Goal: Task Accomplishment & Management: Manage account settings

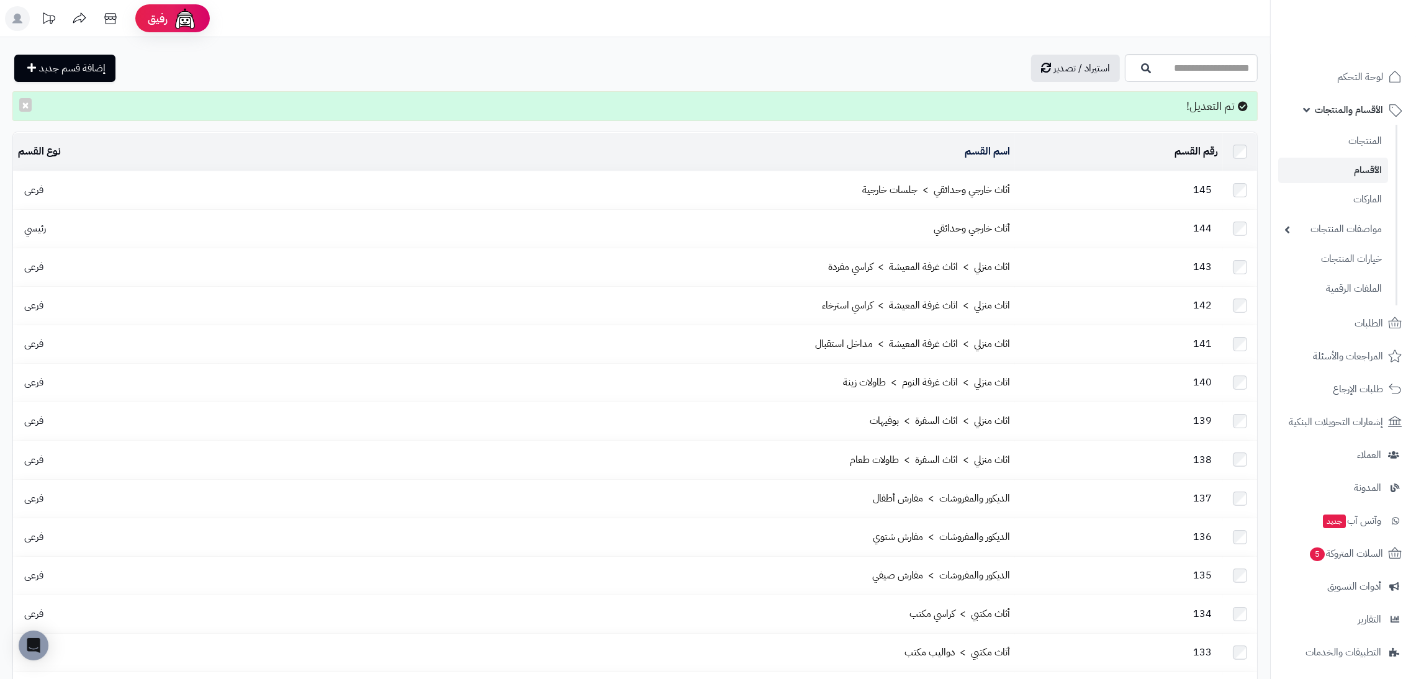
click at [1354, 106] on span "الأقسام والمنتجات" at bounding box center [1349, 109] width 68 height 17
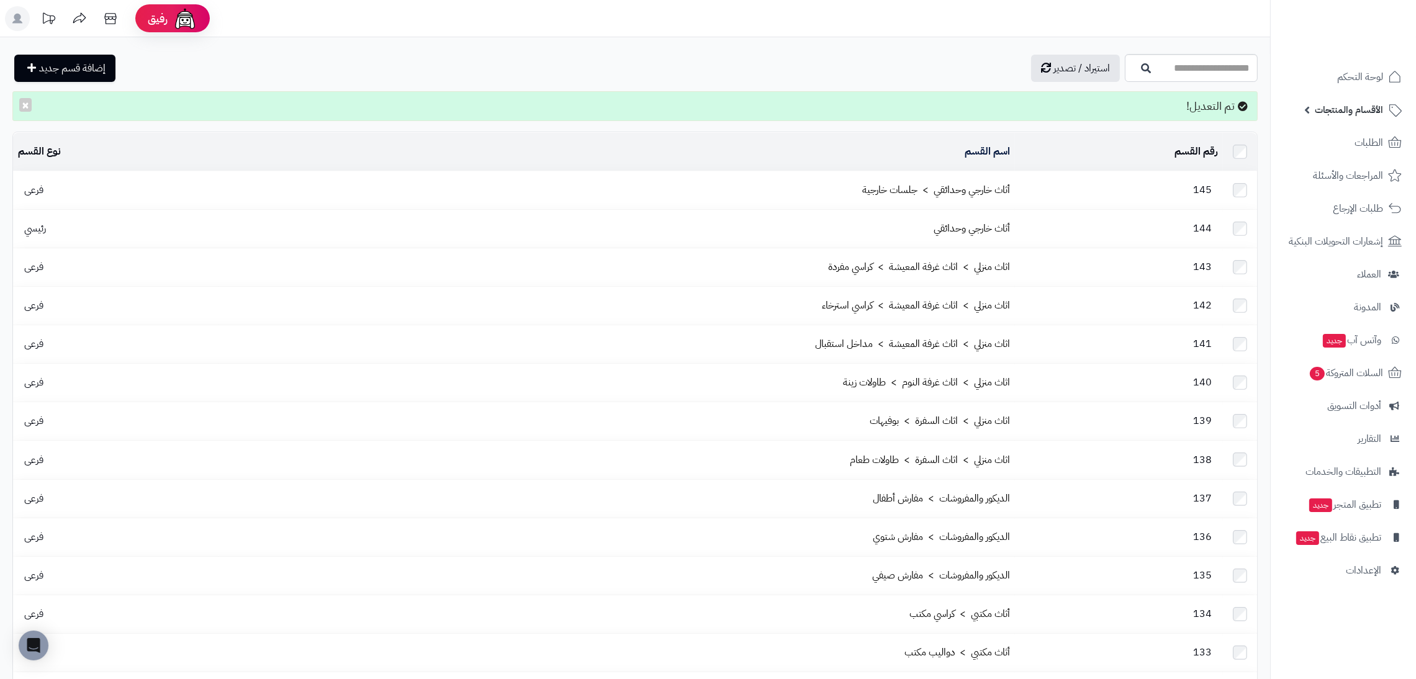
click at [1336, 111] on span "الأقسام والمنتجات" at bounding box center [1349, 109] width 68 height 17
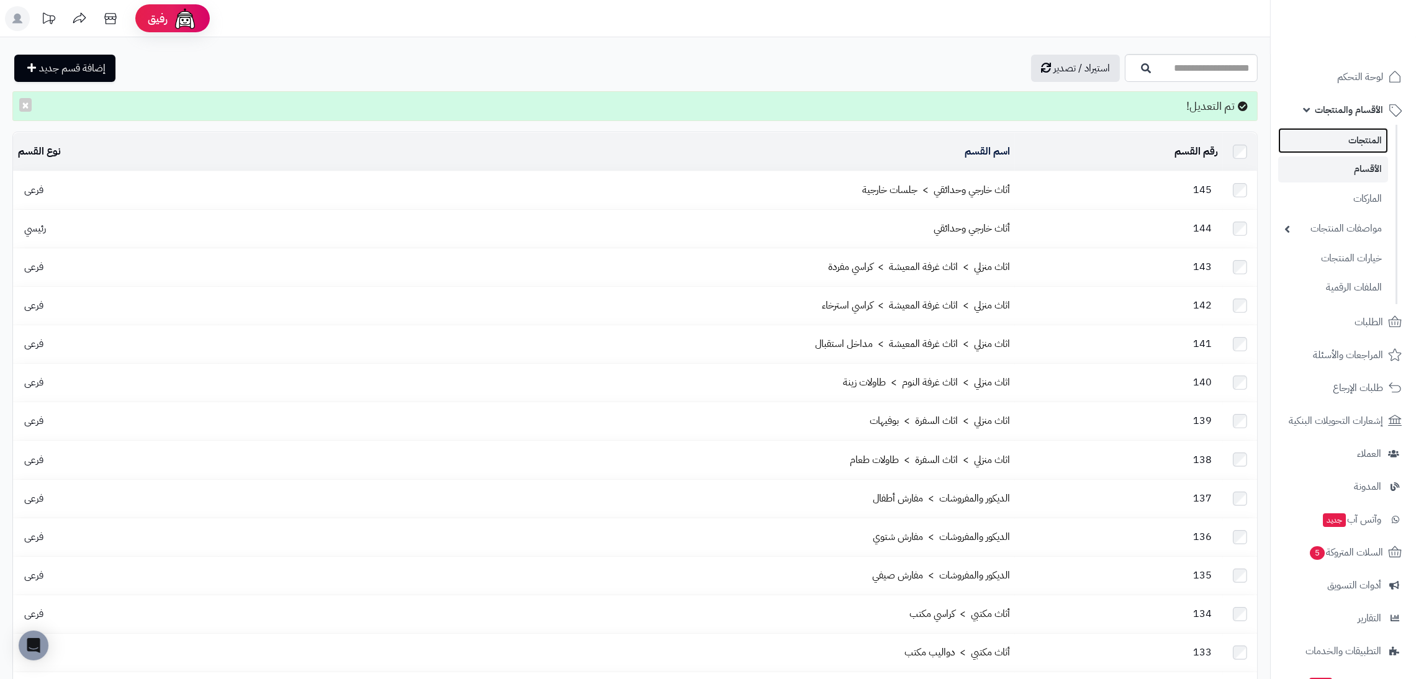
click at [1344, 128] on link "المنتجات" at bounding box center [1334, 140] width 110 height 25
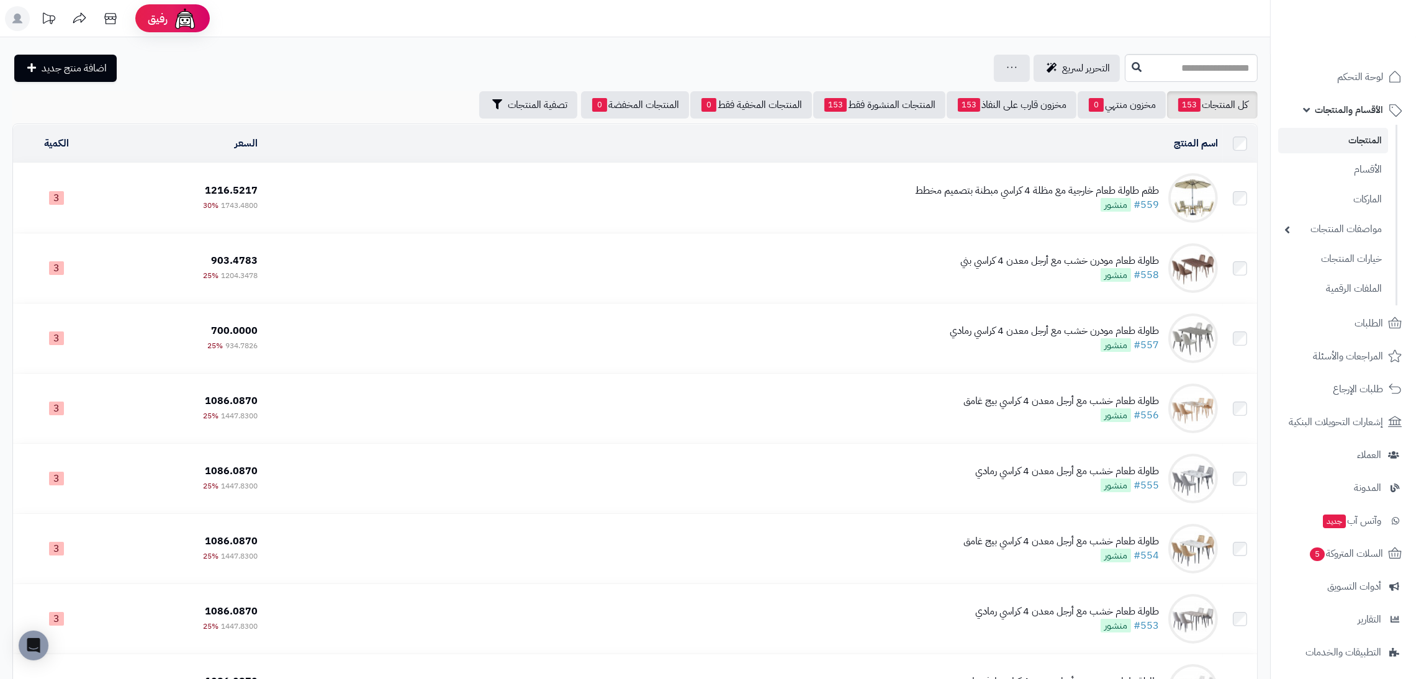
click at [1190, 203] on img at bounding box center [1194, 198] width 50 height 50
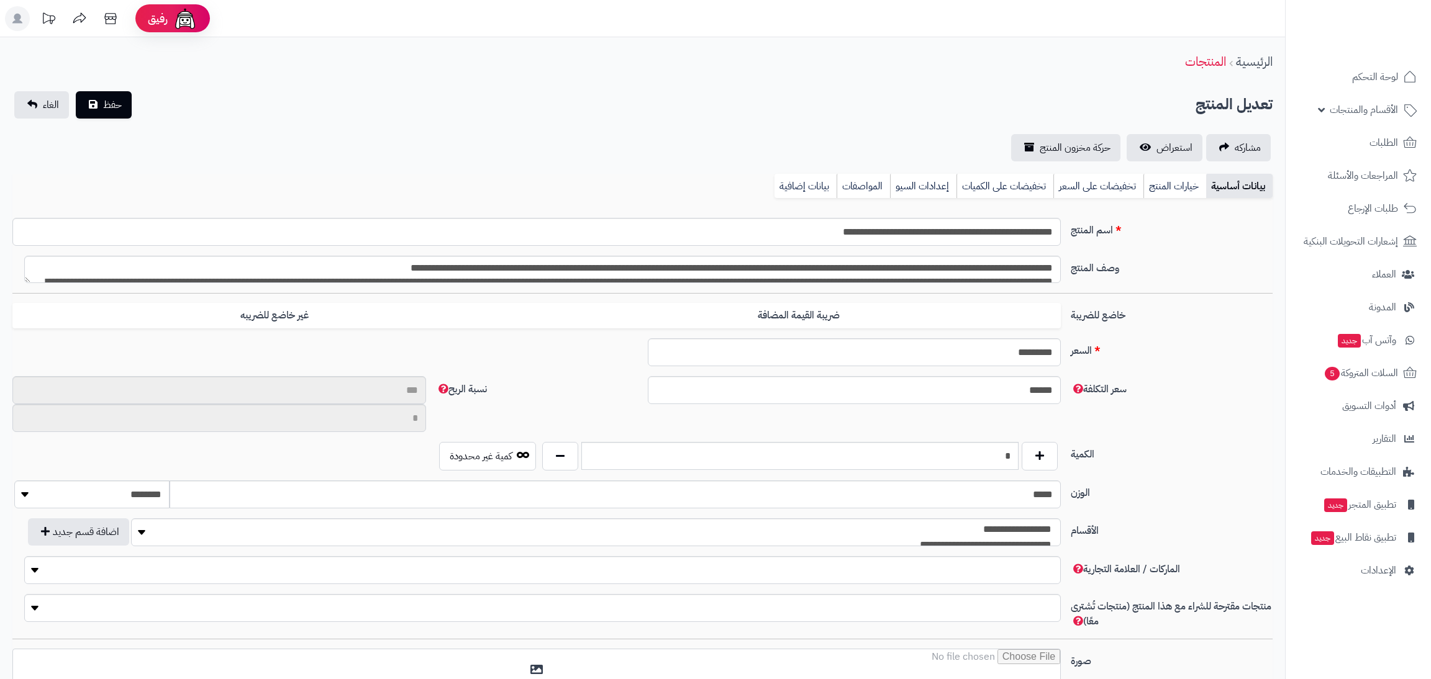
type input "**"
type input "**********"
type input "*******"
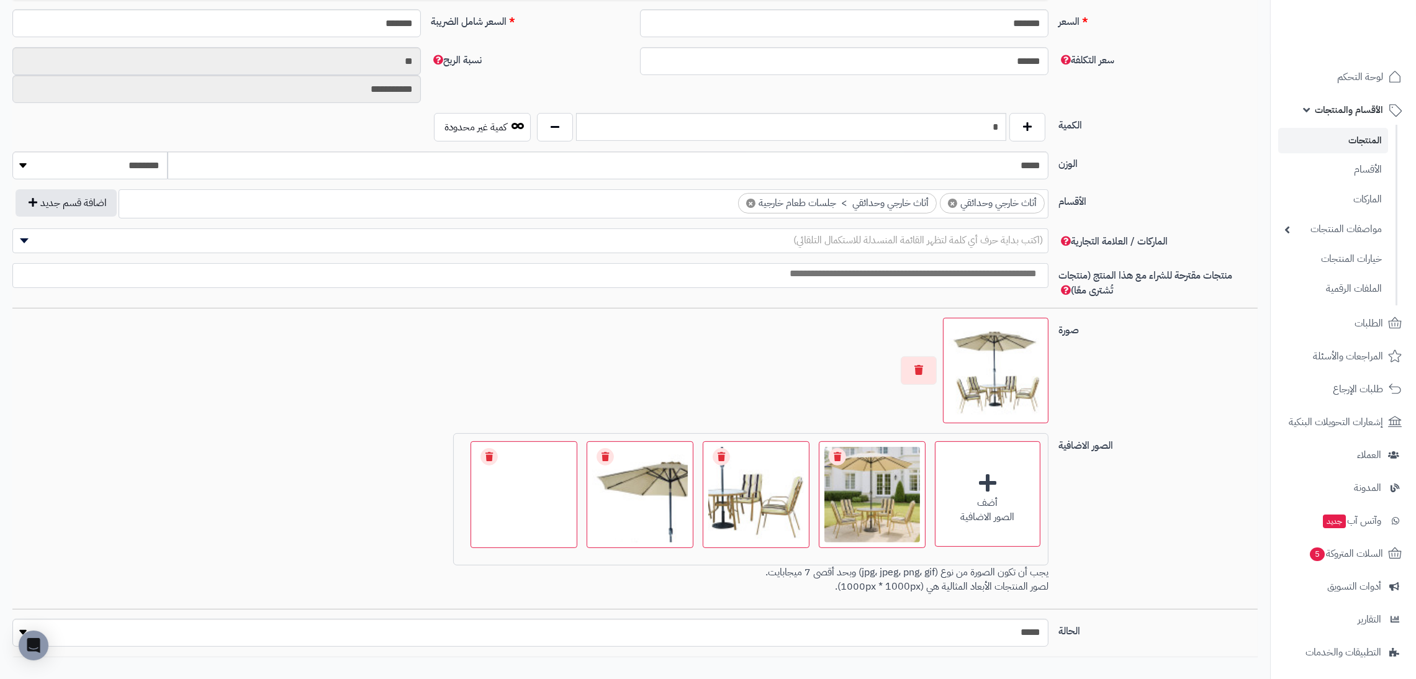
scroll to position [604, 0]
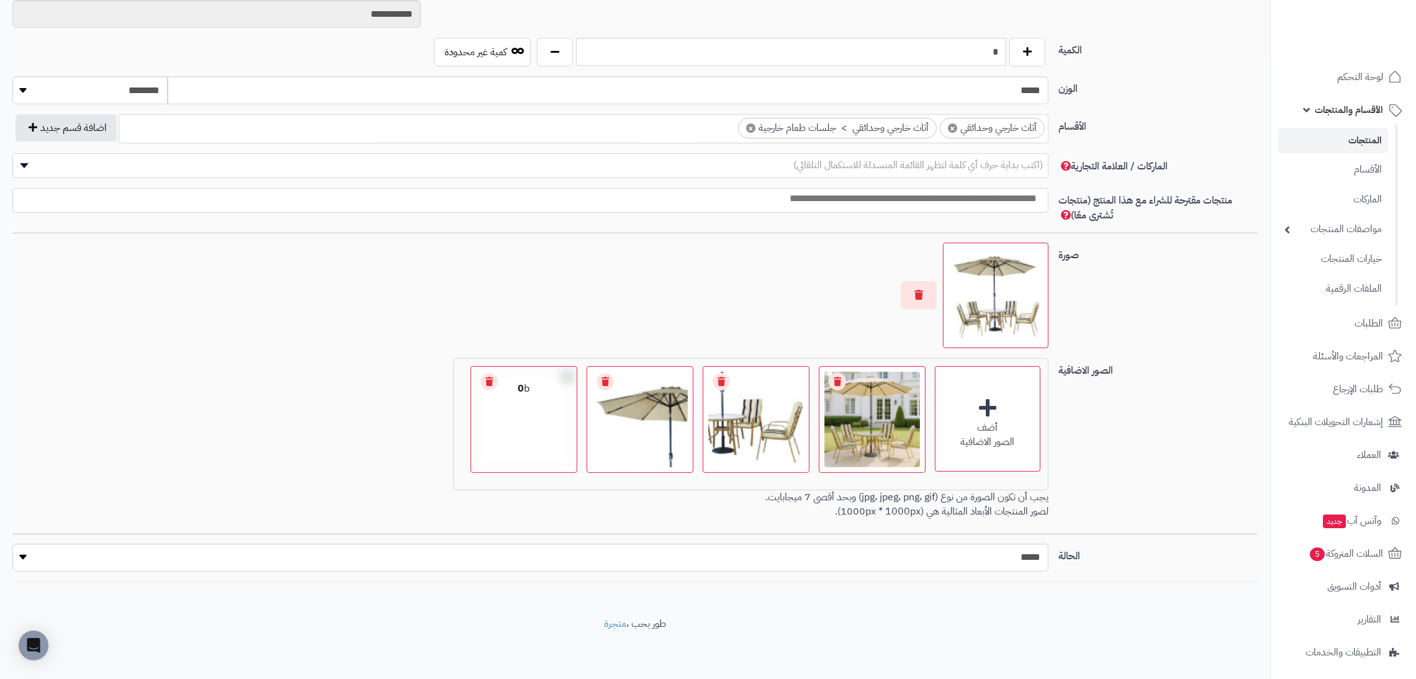
click at [484, 378] on link "Remove file" at bounding box center [489, 381] width 17 height 17
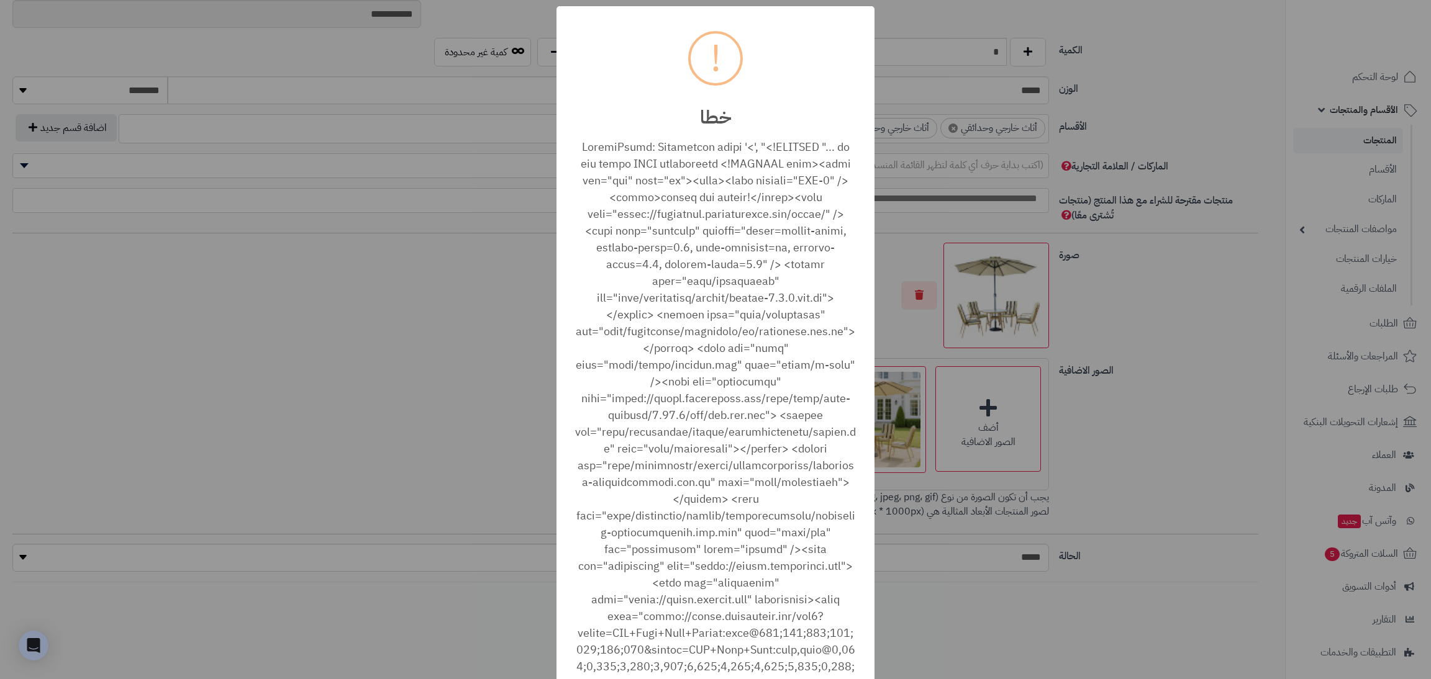
click at [999, 619] on div "× ! خطا أغلاق No Cancel" at bounding box center [715, 339] width 1431 height 679
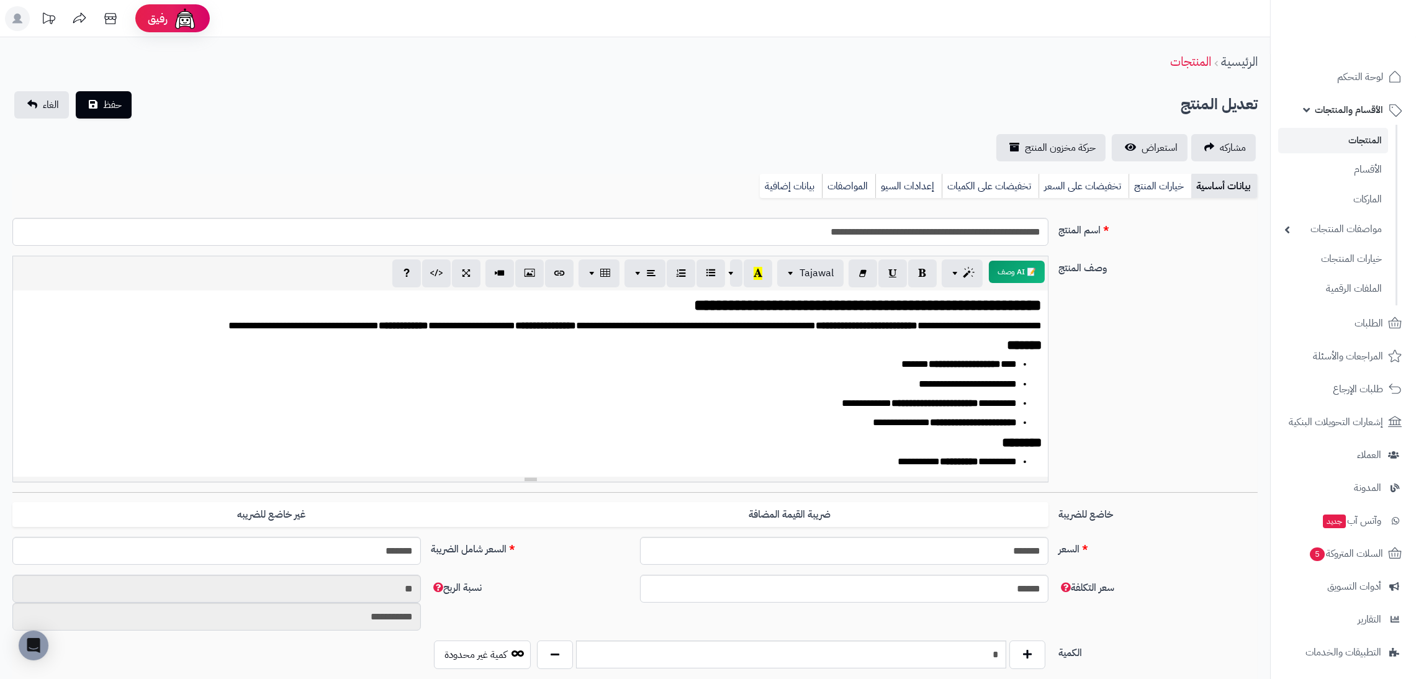
scroll to position [1, 0]
click at [87, 107] on button "حفظ" at bounding box center [104, 103] width 56 height 27
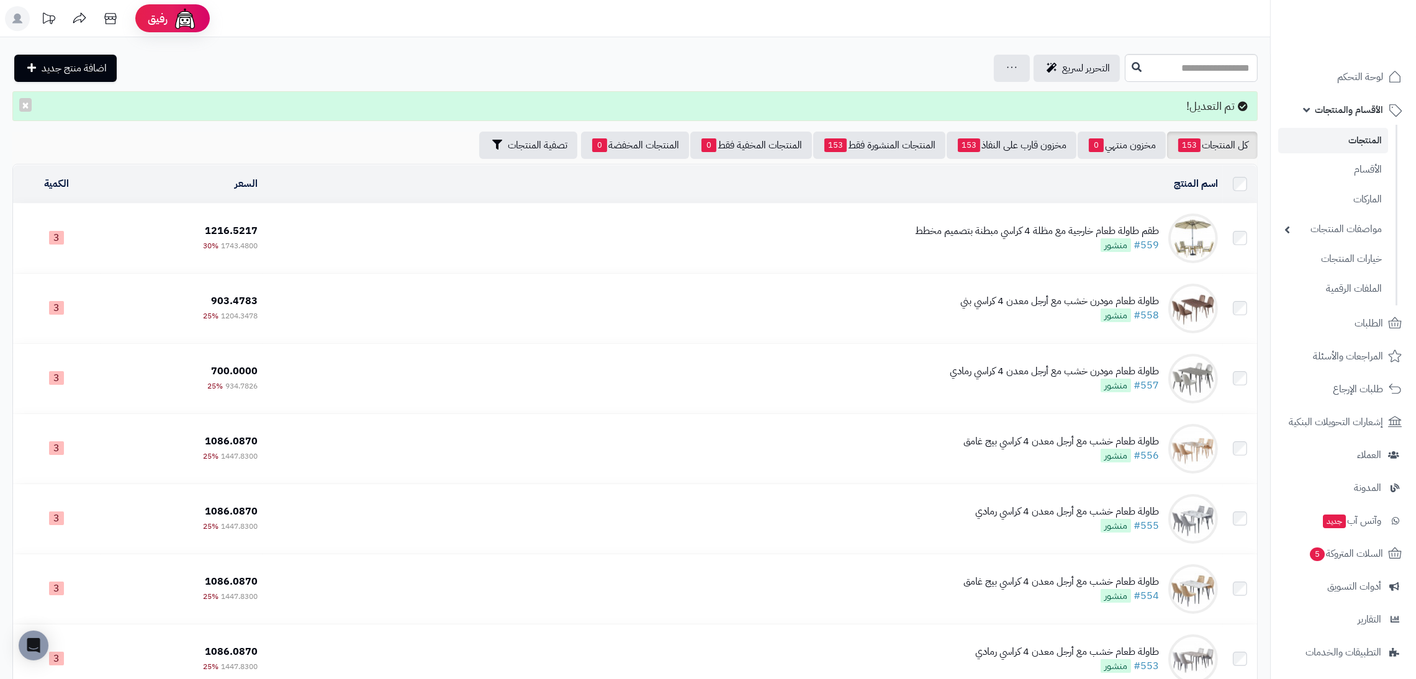
click at [1200, 224] on img at bounding box center [1194, 239] width 50 height 50
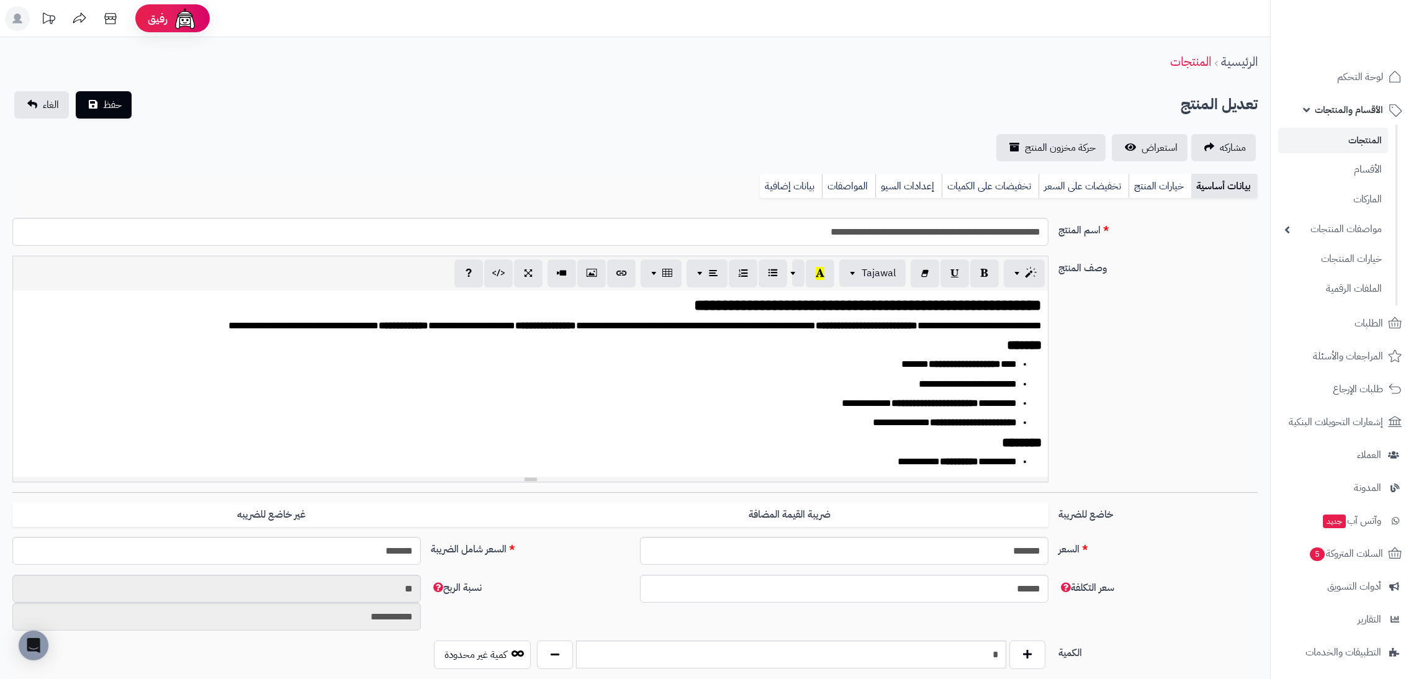
scroll to position [604, 0]
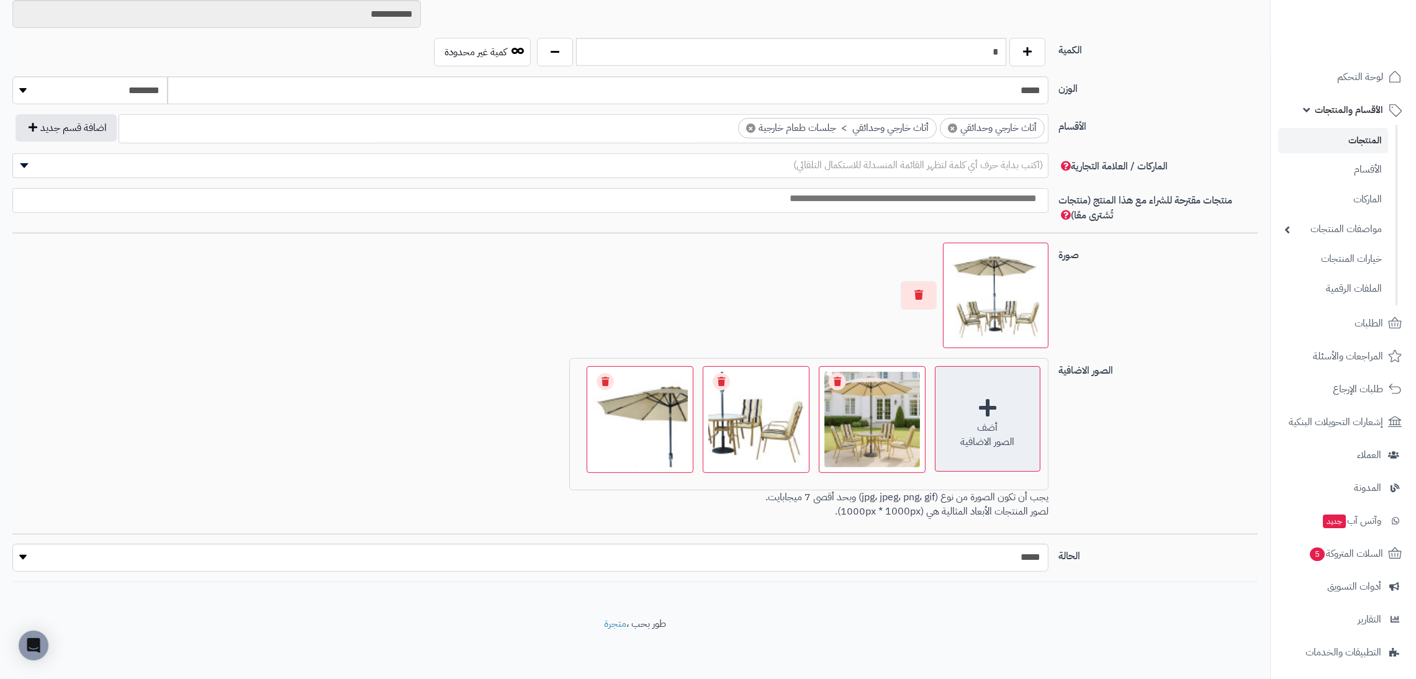
click at [979, 451] on div "أضف الصور الاضافية" at bounding box center [988, 419] width 106 height 106
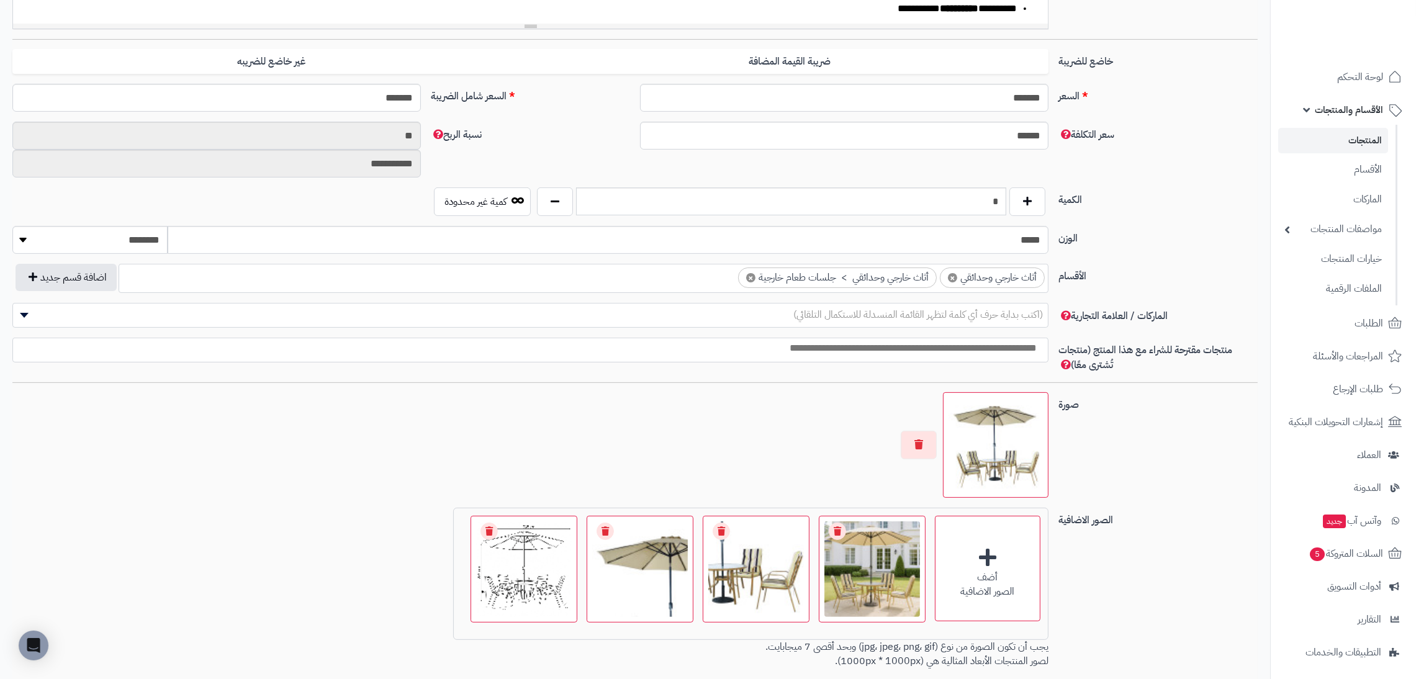
scroll to position [0, 0]
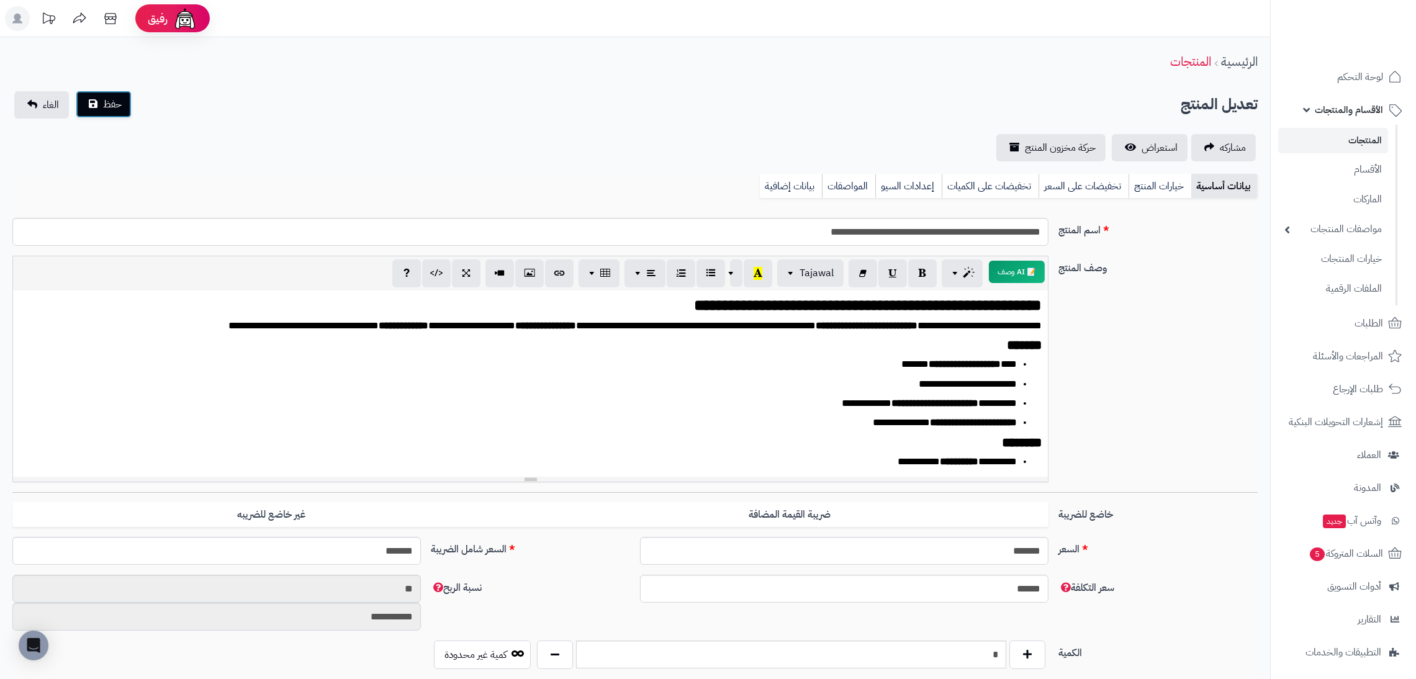
click at [98, 106] on button "حفظ" at bounding box center [104, 104] width 56 height 27
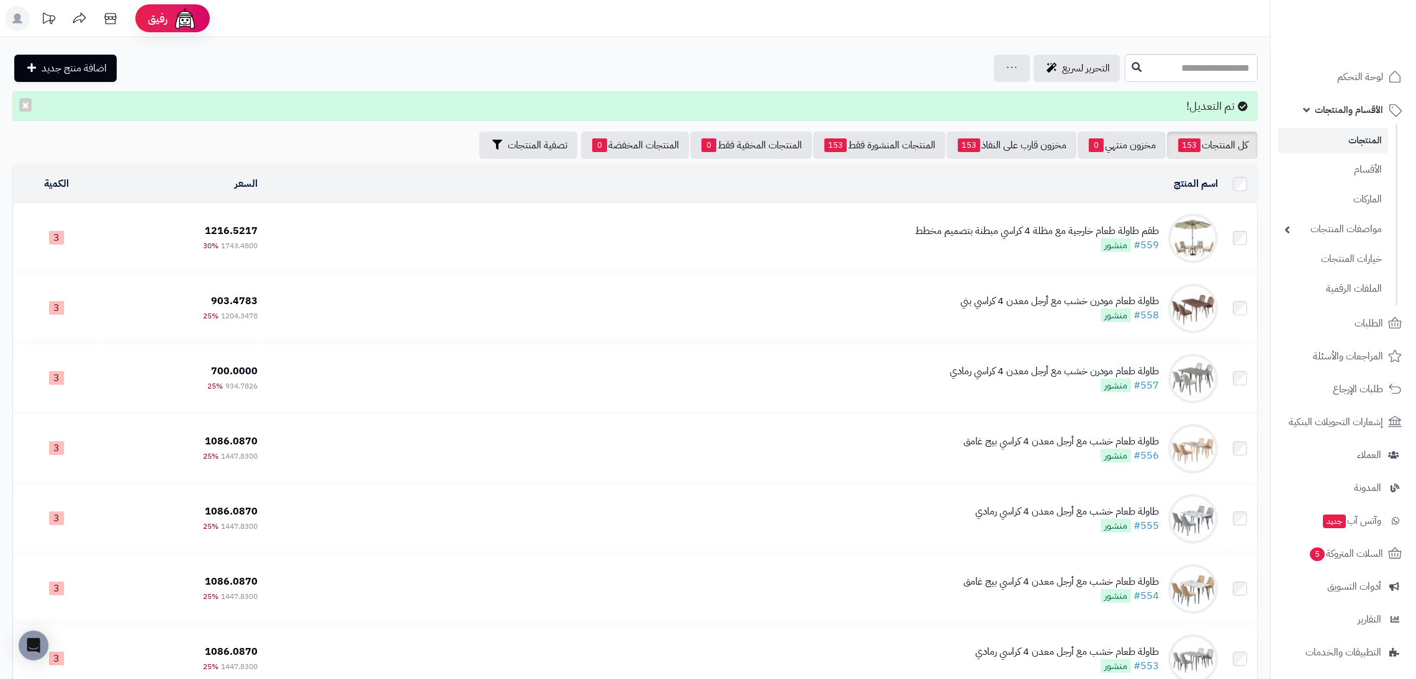
click at [959, 225] on div "طقم طاولة طعام خارجية مع مظلة 4 كراسي مبطنة بتصميم مخطط" at bounding box center [1037, 231] width 244 height 14
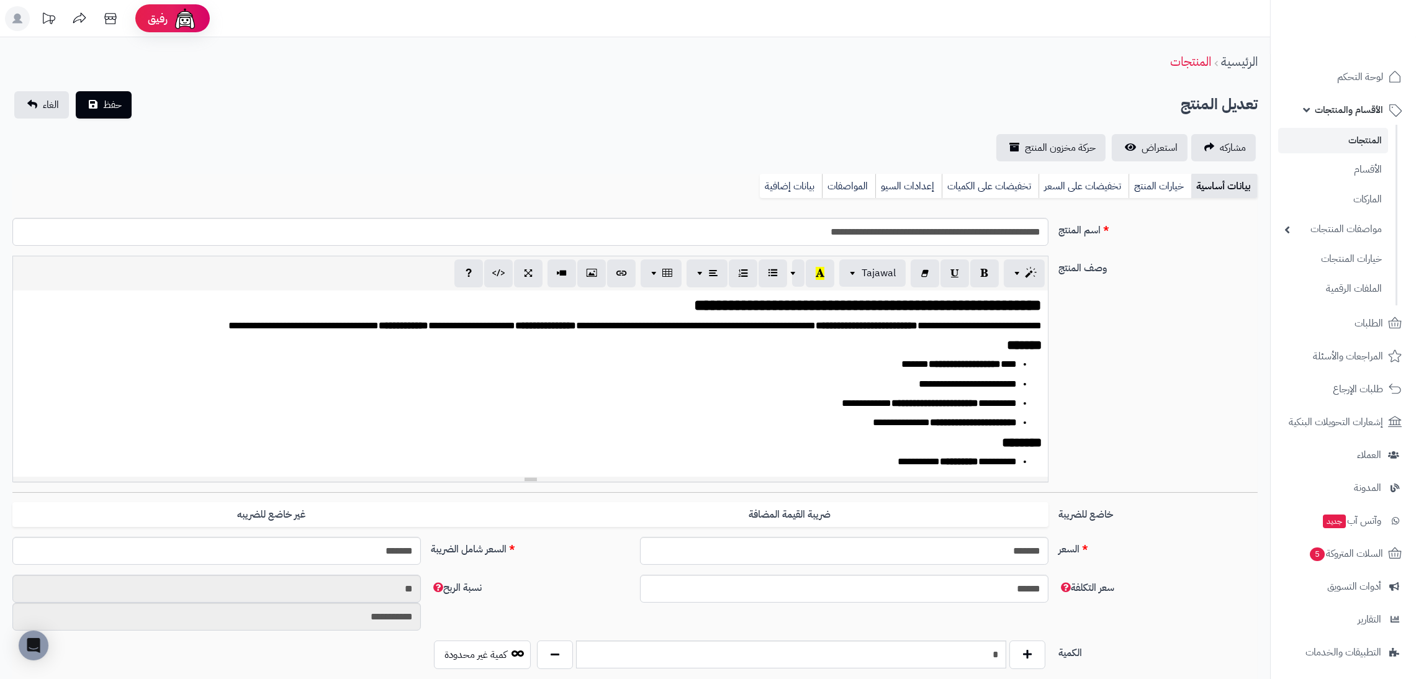
scroll to position [604, 0]
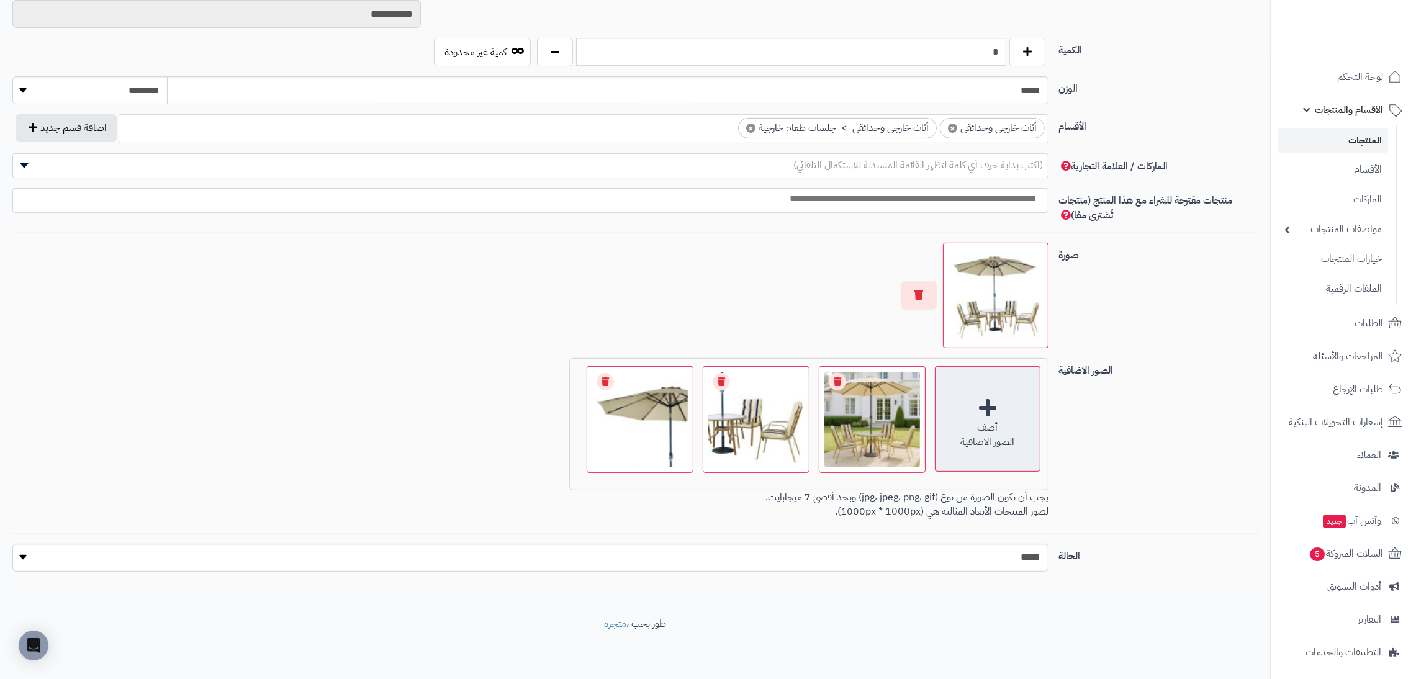
click at [996, 428] on div "أضف" at bounding box center [988, 428] width 104 height 14
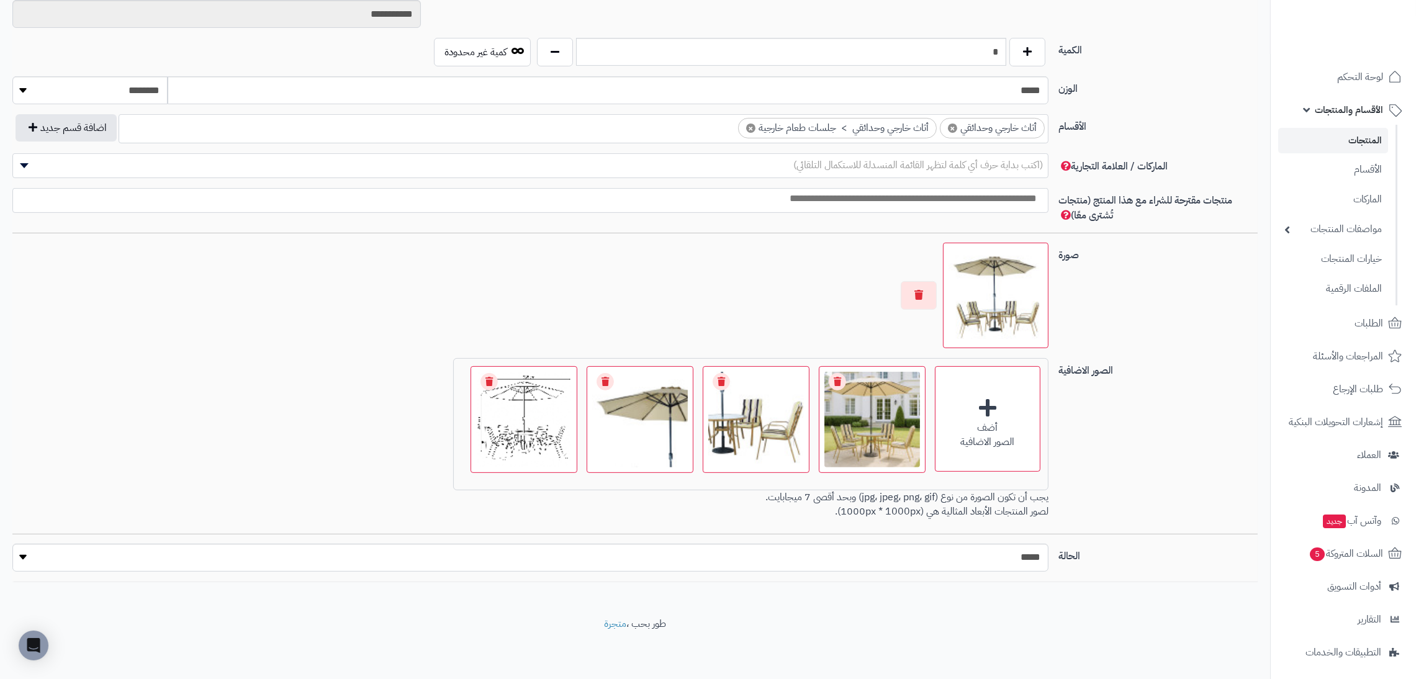
click at [365, 433] on div "أضف الصور الاضافية اختر الصور الاضافية 0.8 MB catalog/1760269569921-2.jpg Check…" at bounding box center [530, 441] width 1046 height 166
drag, startPoint x: 672, startPoint y: 409, endPoint x: 658, endPoint y: 425, distance: 21.1
drag, startPoint x: 658, startPoint y: 422, endPoint x: 456, endPoint y: 315, distance: 228.3
click at [456, 315] on div at bounding box center [530, 296] width 1036 height 106
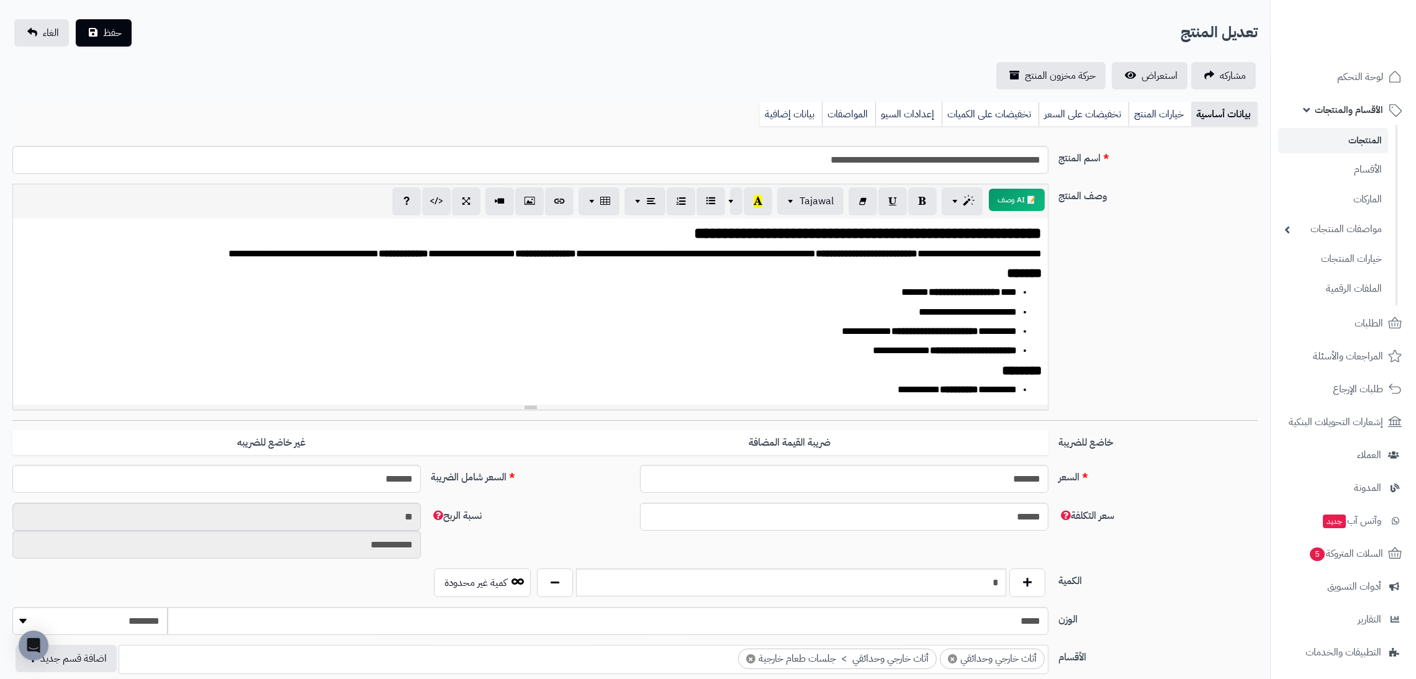
scroll to position [0, 0]
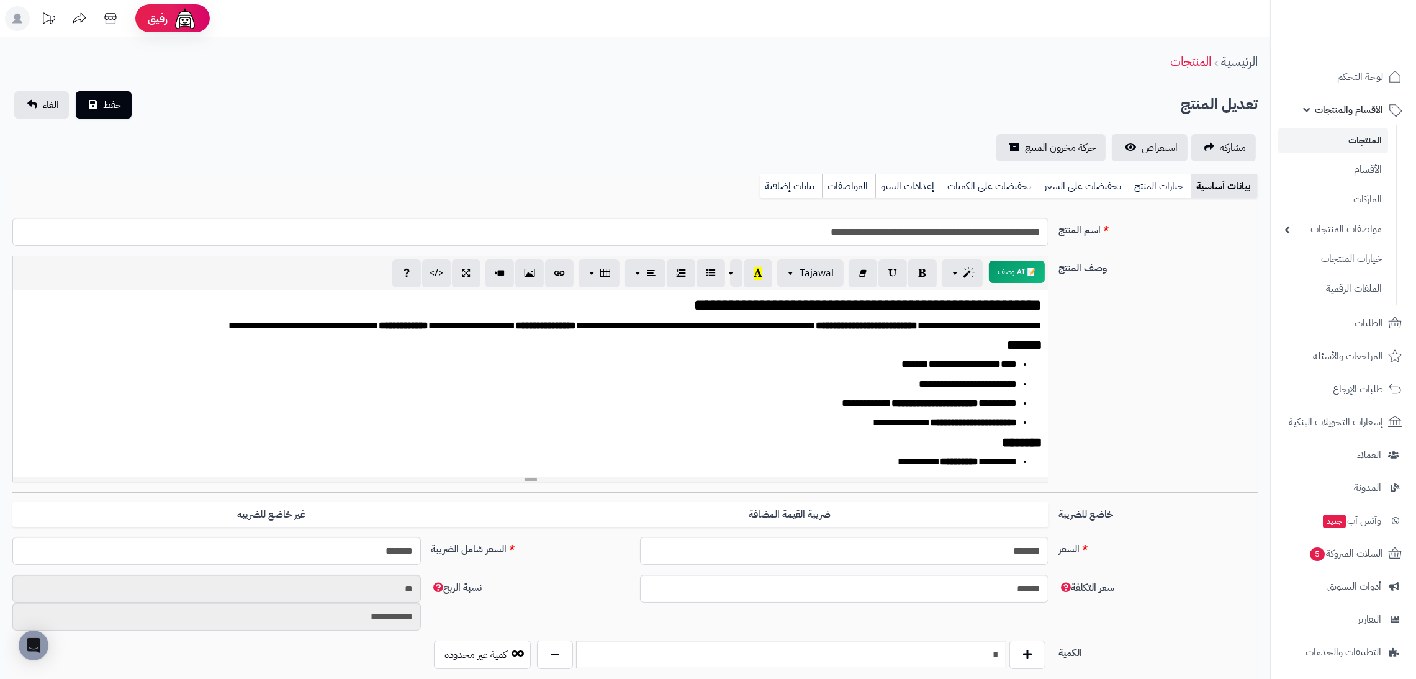
click at [111, 120] on div "**********" at bounding box center [635, 126] width 1270 height 70
click at [109, 111] on span "حفظ" at bounding box center [112, 104] width 19 height 15
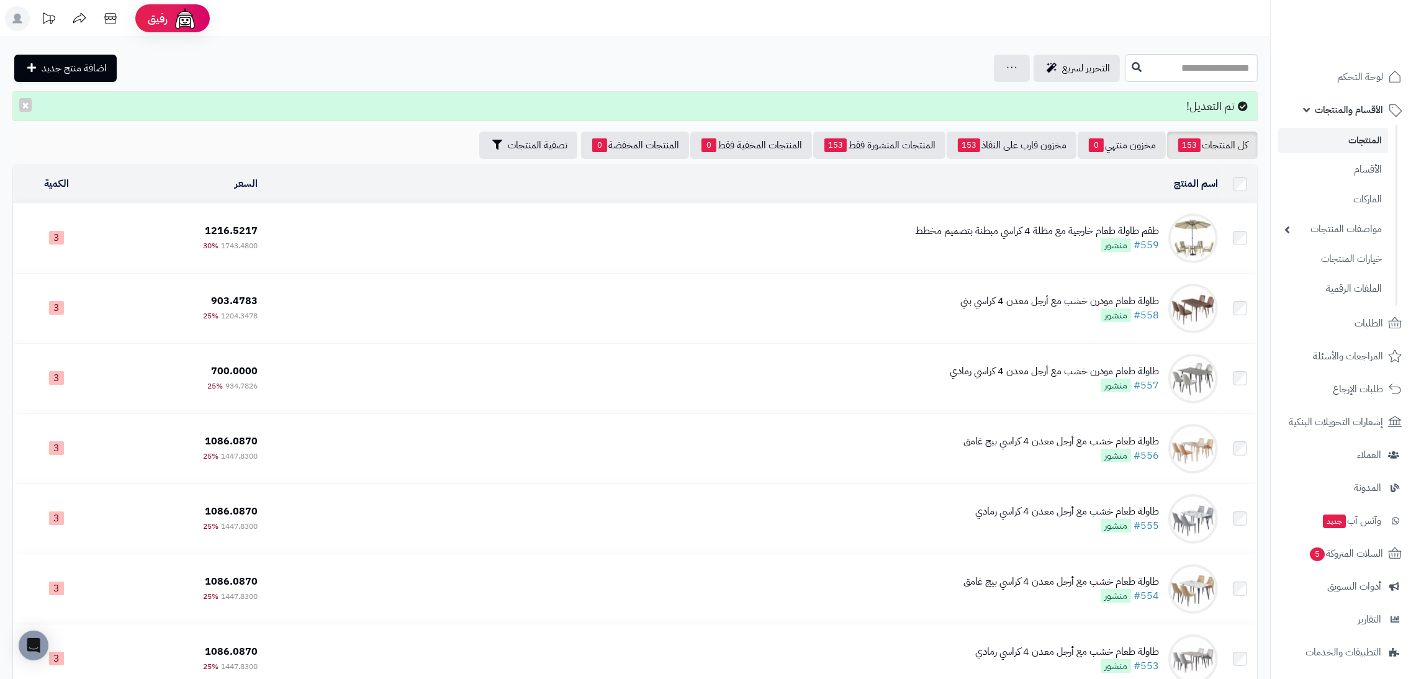
click at [1030, 235] on div "طقم طاولة طعام خارجية مع مظلة 4 كراسي مبطنة بتصميم مخطط" at bounding box center [1037, 231] width 244 height 14
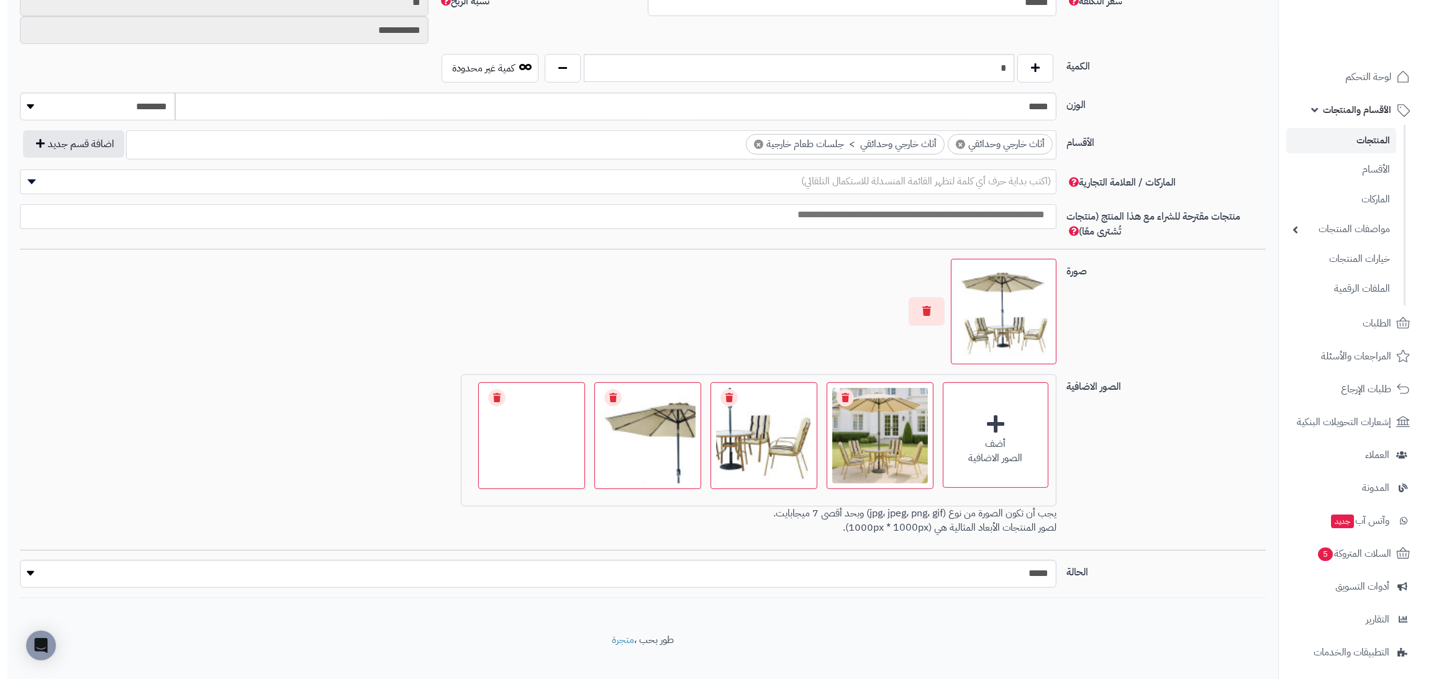
scroll to position [604, 0]
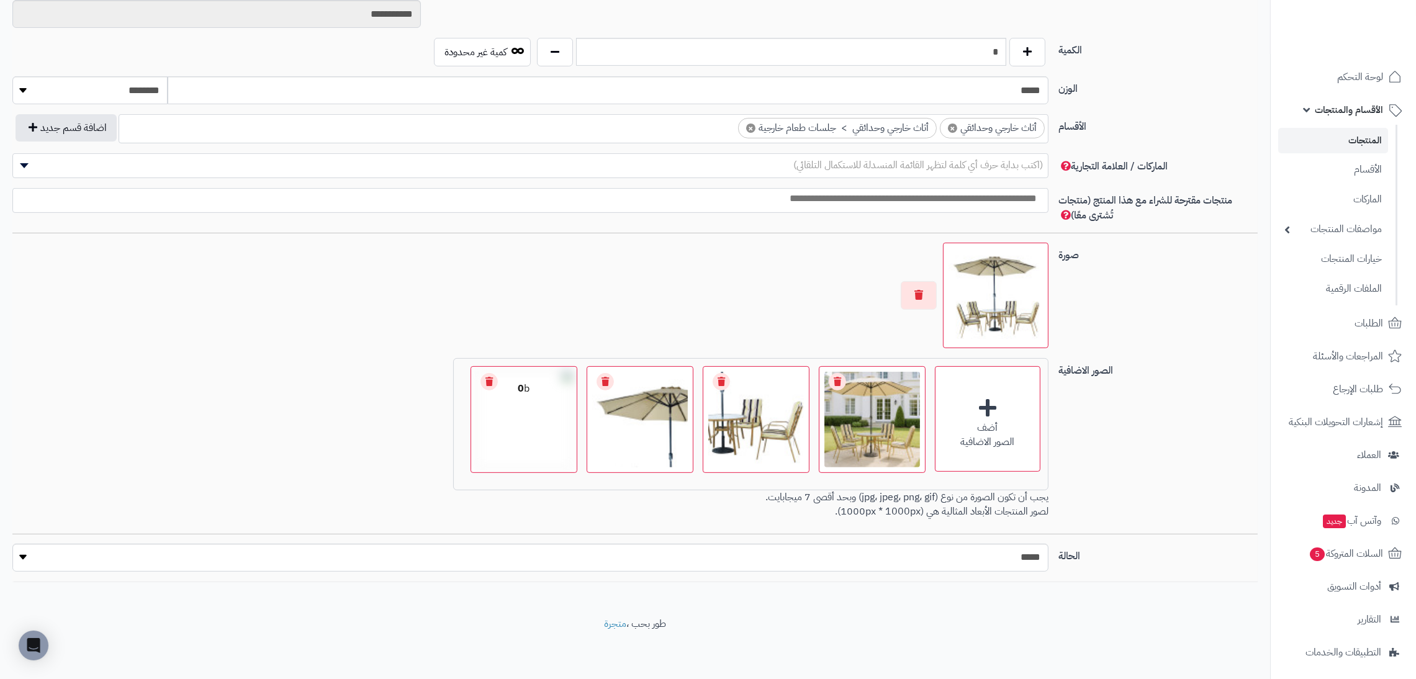
click at [485, 378] on link "Remove file" at bounding box center [489, 381] width 17 height 17
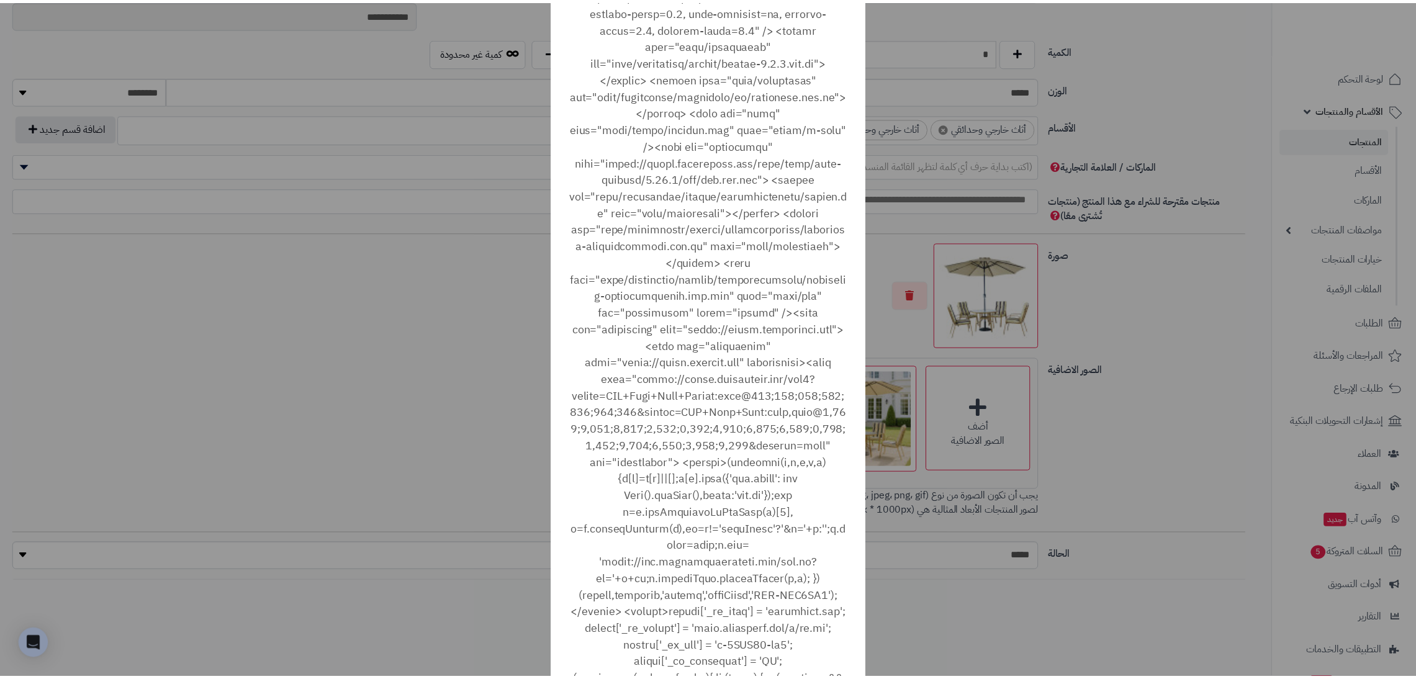
scroll to position [0, 0]
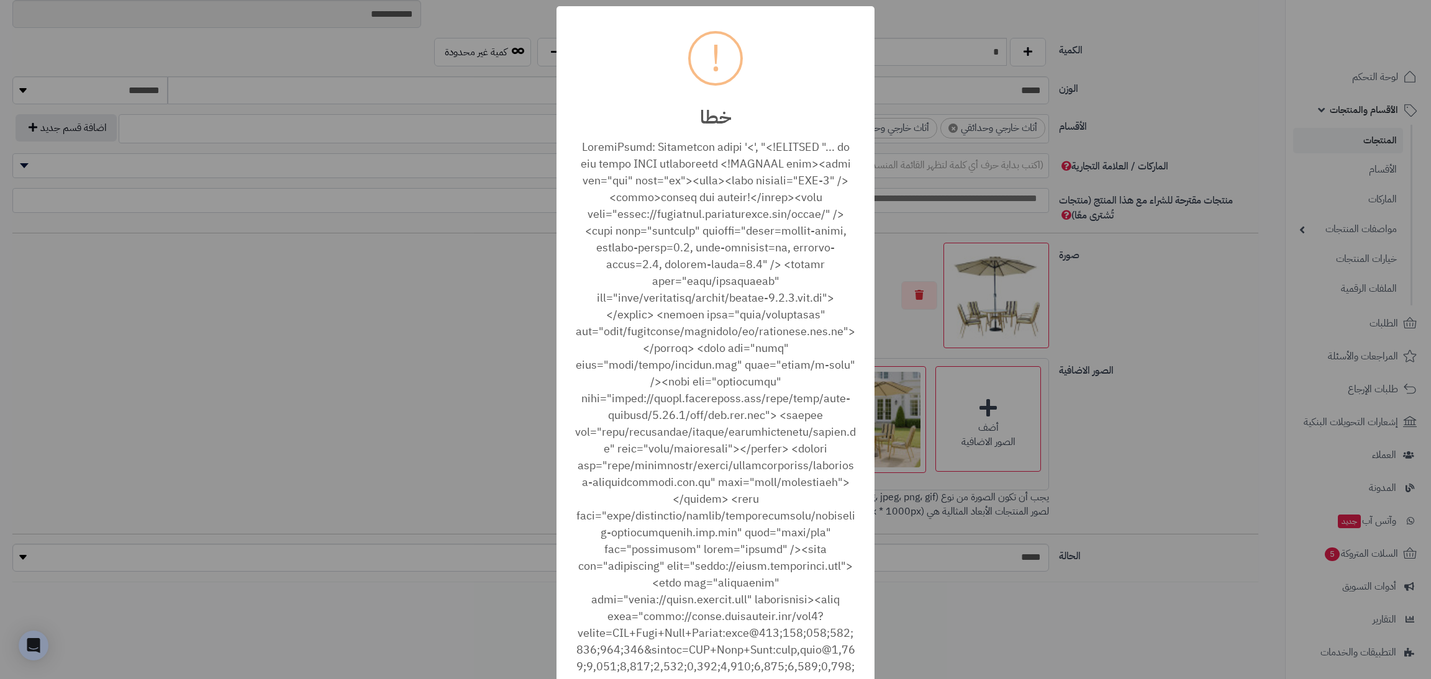
click at [1161, 332] on div "× ! خطا أغلاق No Cancel" at bounding box center [715, 339] width 1431 height 679
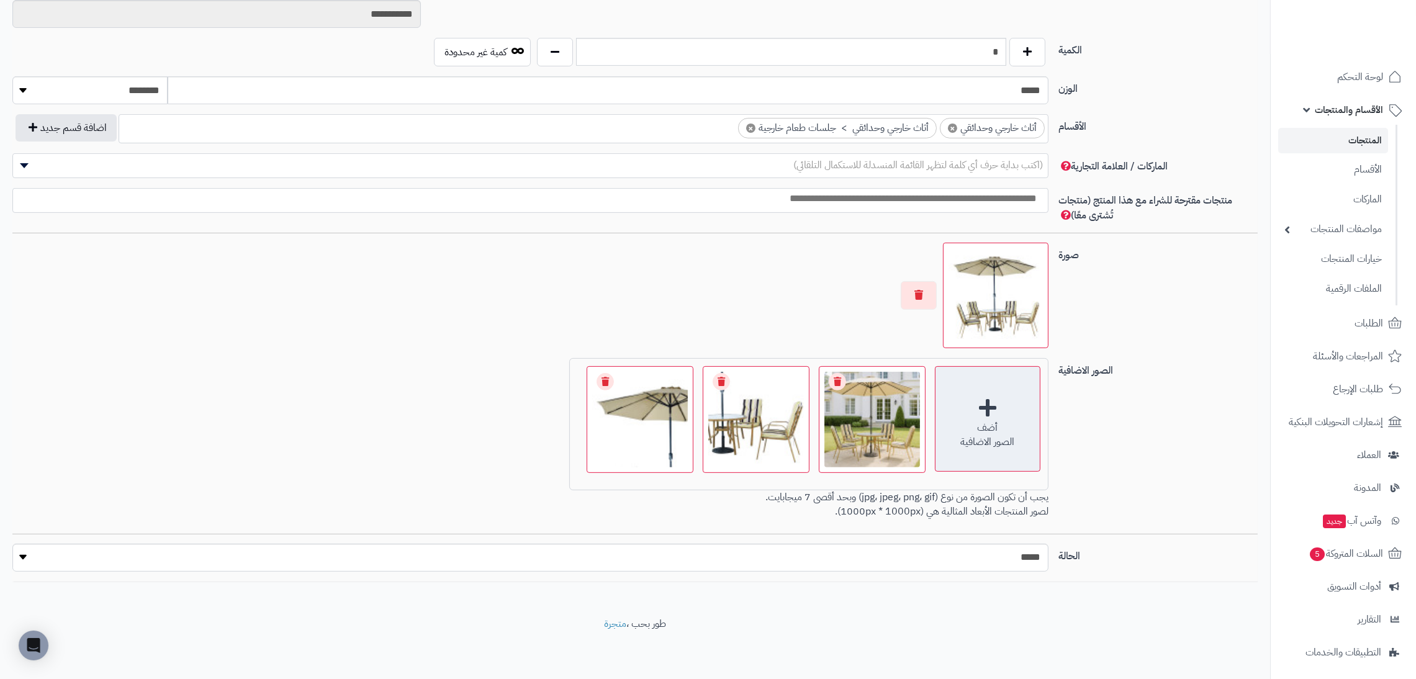
click at [979, 385] on div "أضف الصور الاضافية" at bounding box center [988, 419] width 106 height 106
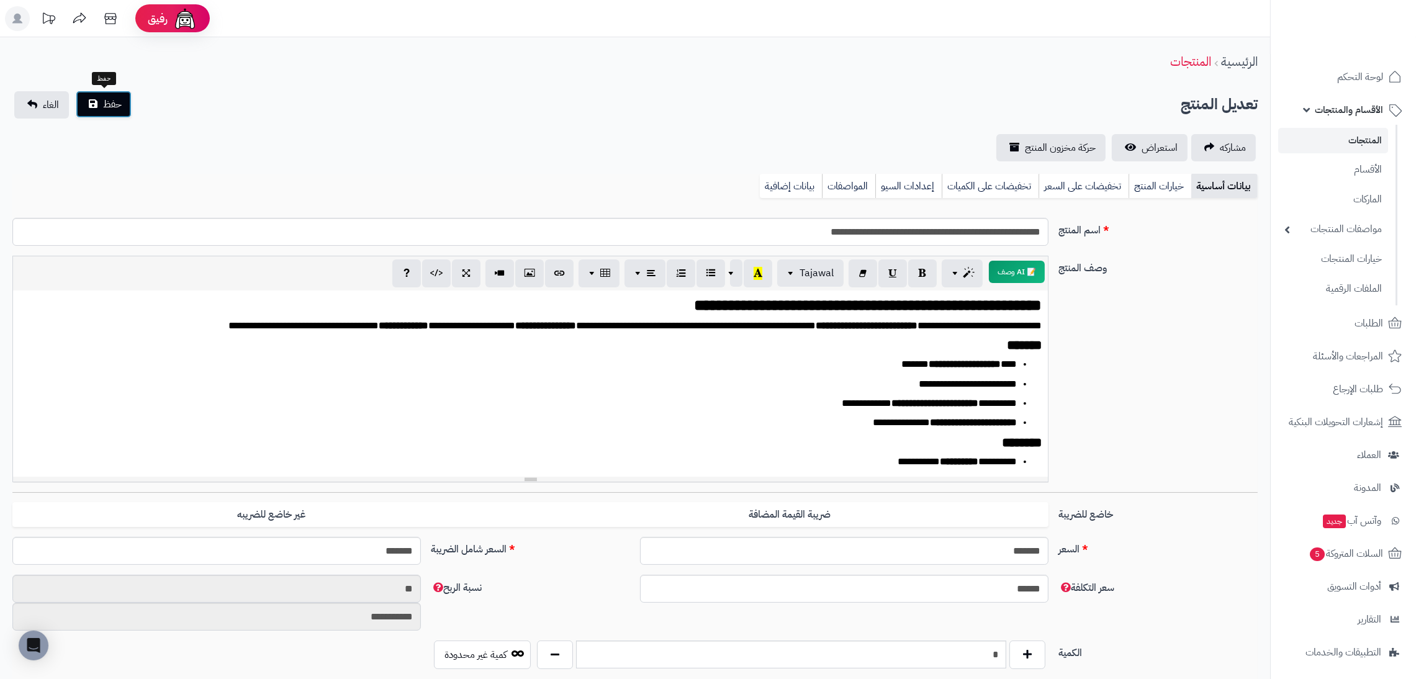
click at [96, 96] on button "حفظ" at bounding box center [104, 104] width 56 height 27
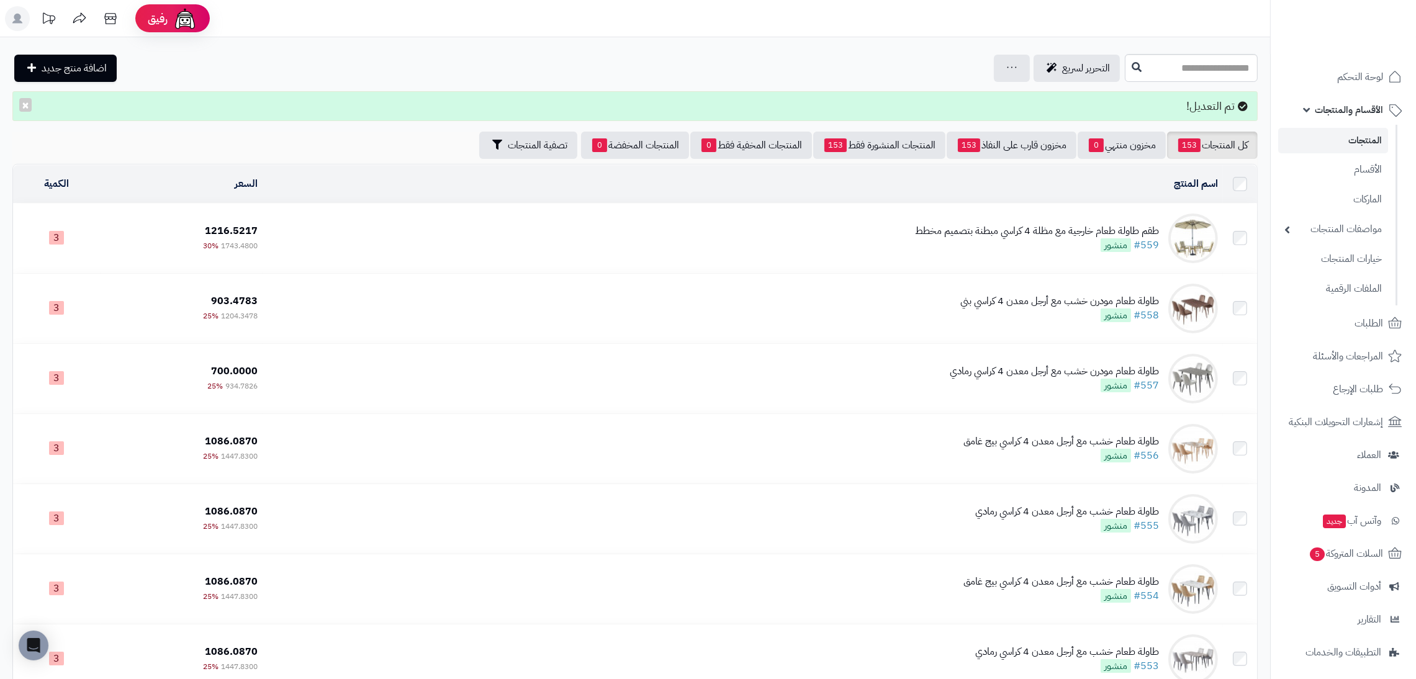
click at [1027, 240] on div "طقم طاولة طعام خارجية مع مظلة 4 كراسي مبطنة بتصميم مخطط #559 منشور" at bounding box center [1037, 238] width 244 height 29
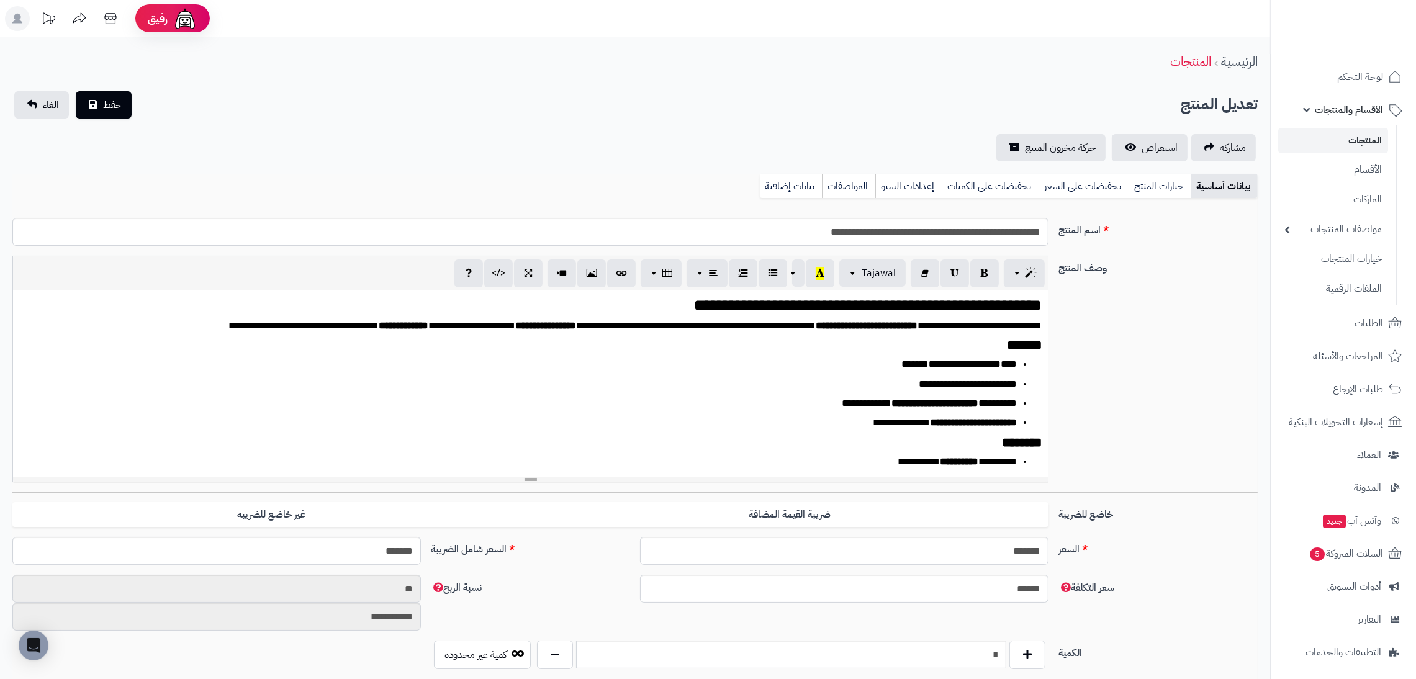
scroll to position [604, 0]
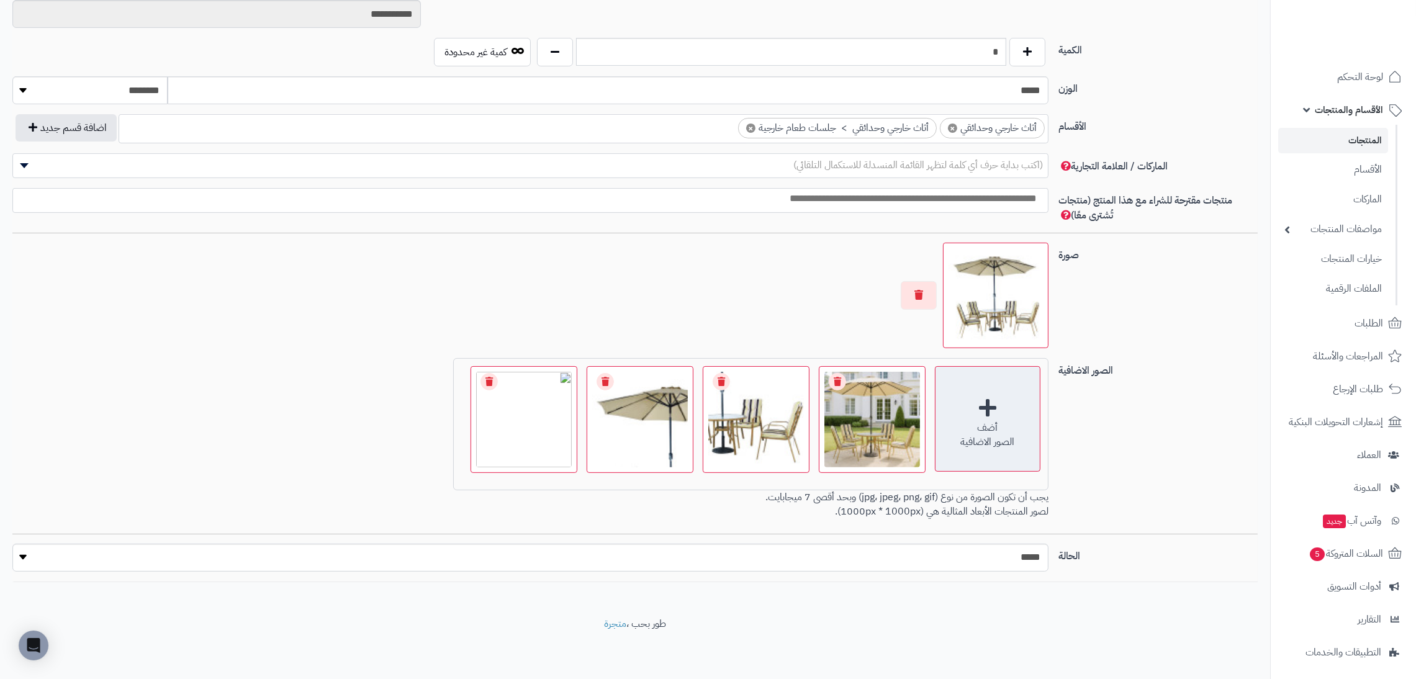
click at [980, 445] on div "الصور الاضافية" at bounding box center [988, 442] width 104 height 14
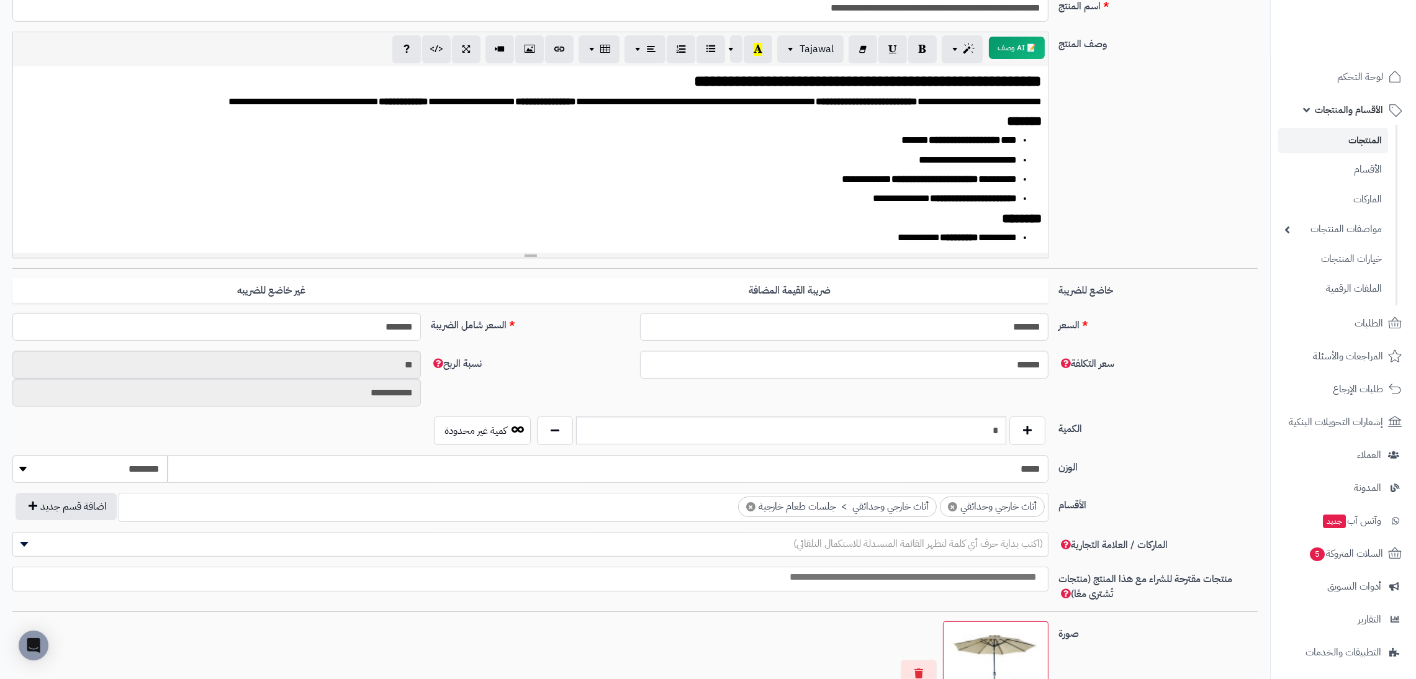
scroll to position [0, 0]
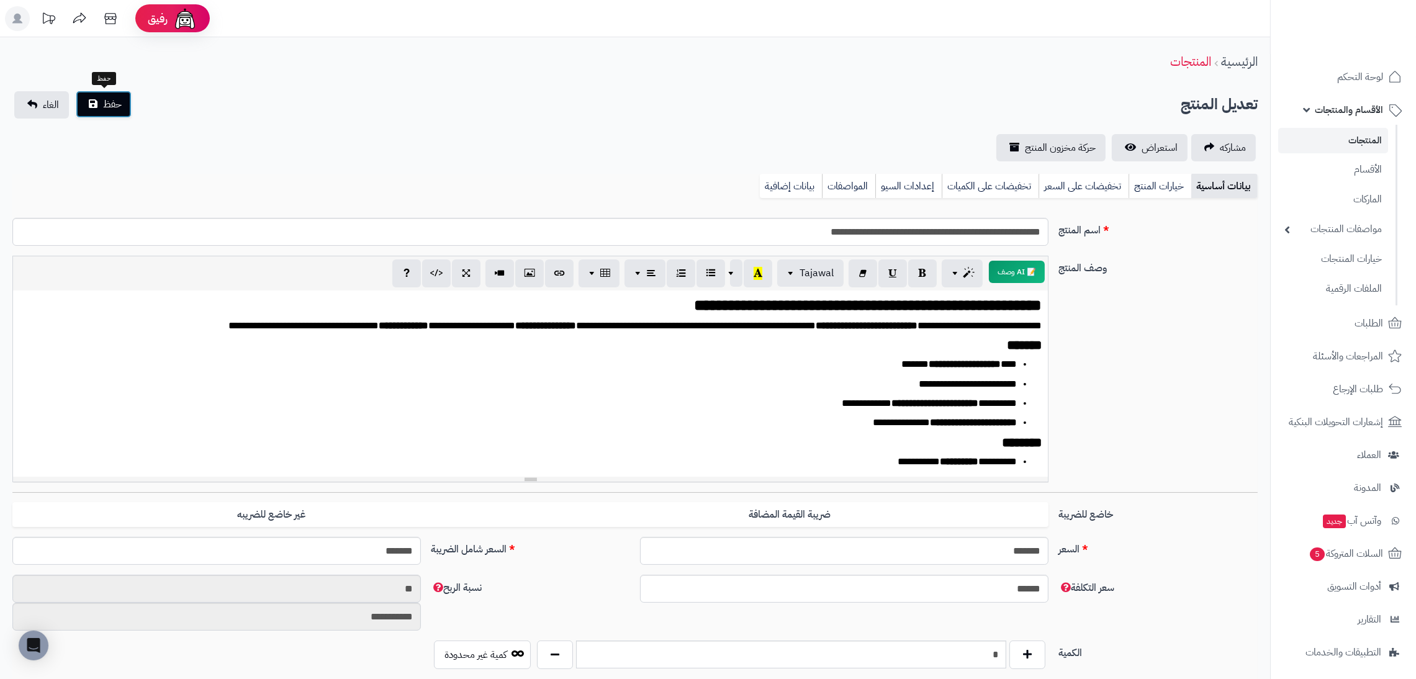
click at [110, 94] on button "حفظ" at bounding box center [104, 104] width 56 height 27
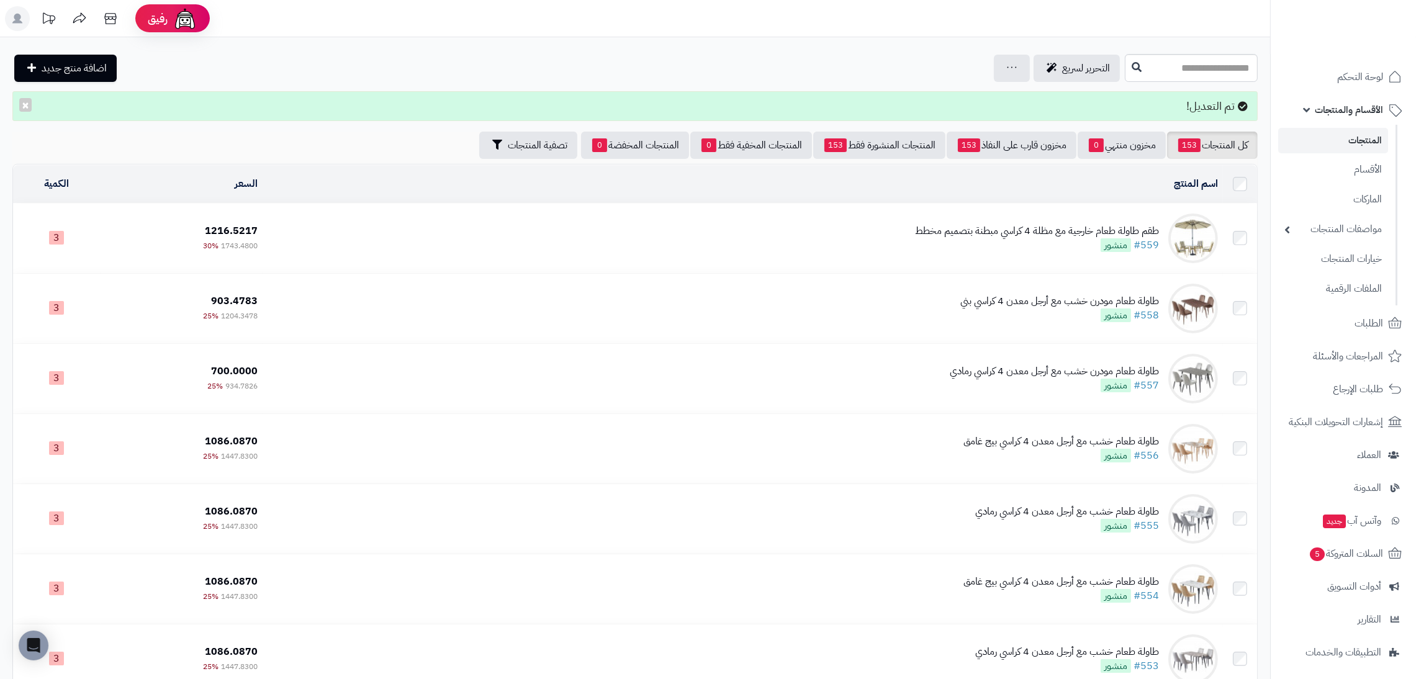
click at [770, 233] on td "طقم طاولة طعام خارجية مع مظلة 4 كراسي مبطنة بتصميم مخطط #559 منشور" at bounding box center [743, 239] width 961 height 70
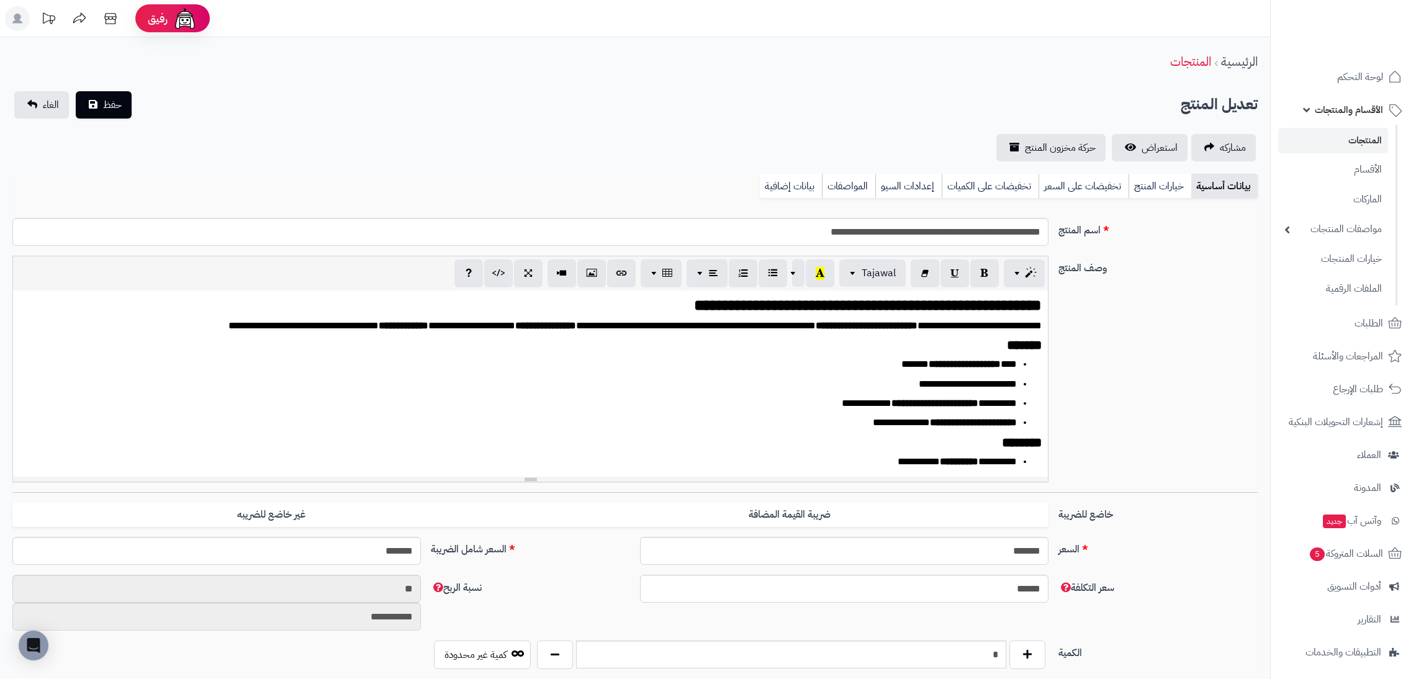
scroll to position [604, 0]
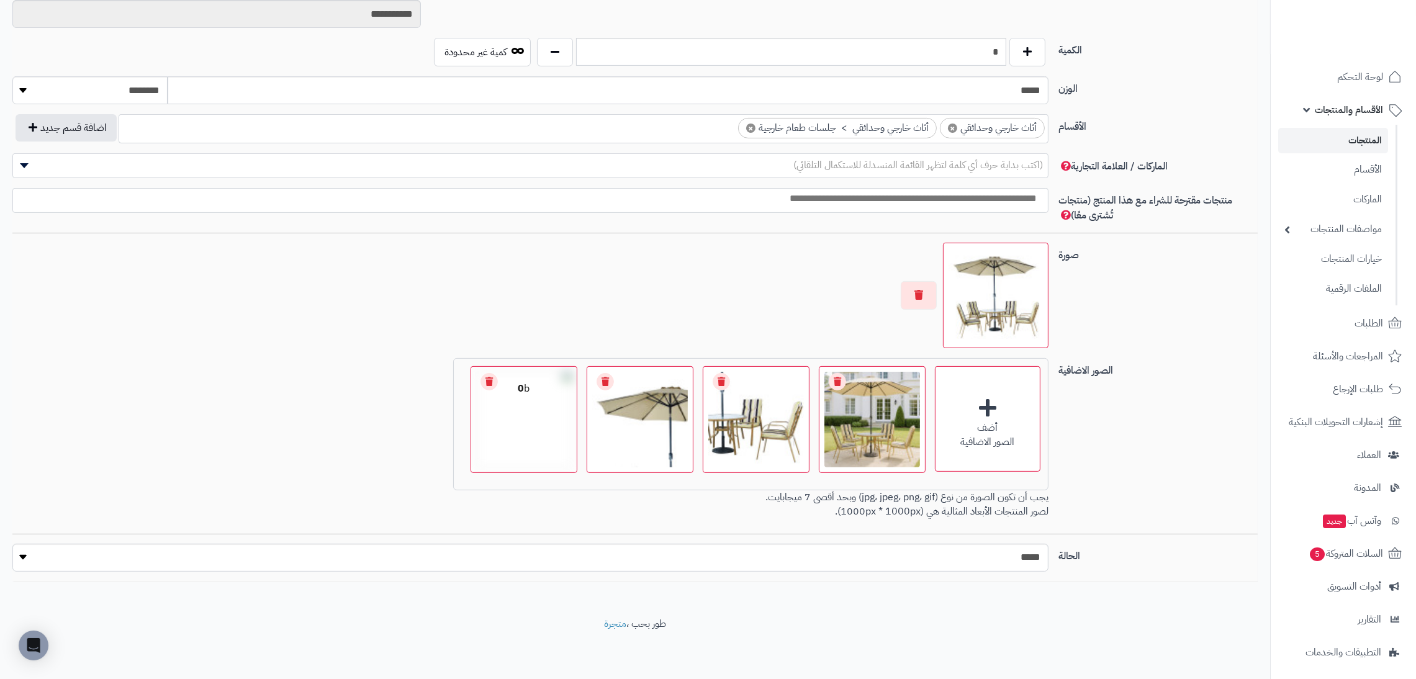
click at [493, 378] on link "Remove file" at bounding box center [489, 381] width 17 height 17
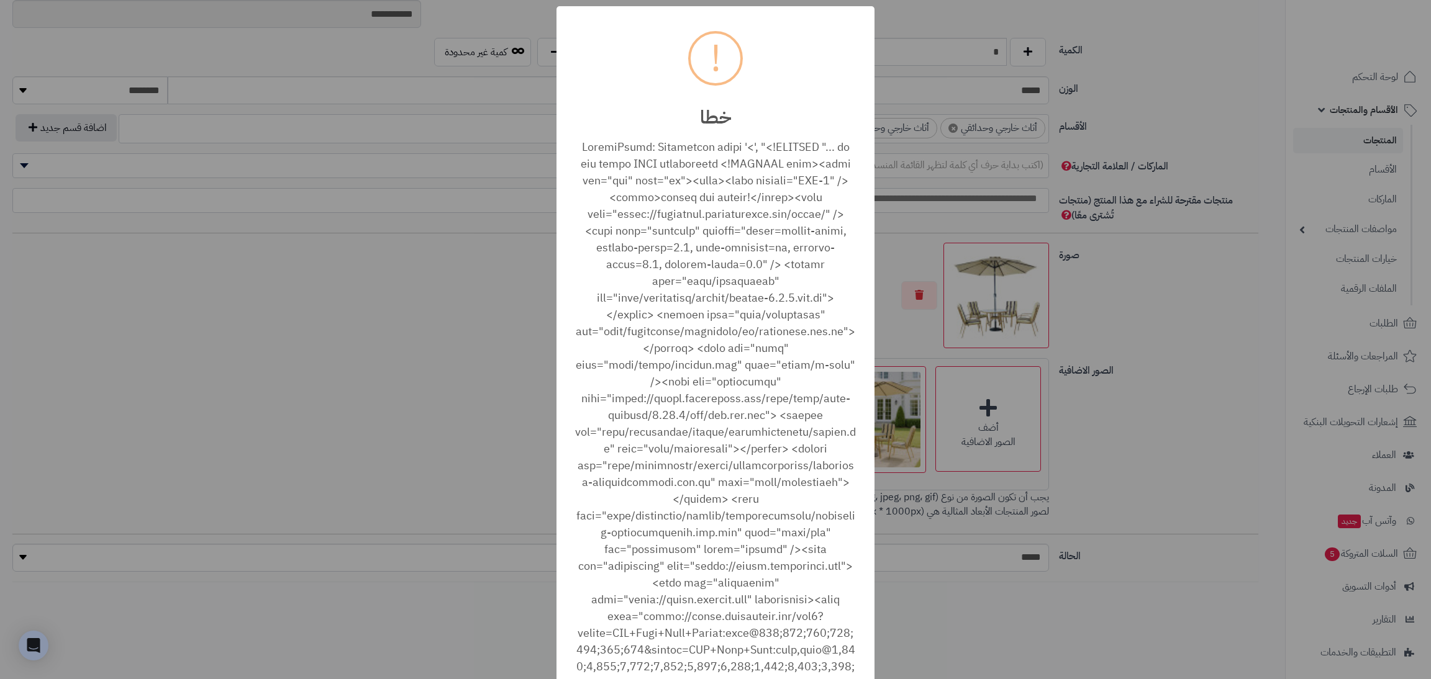
click at [337, 348] on div "× ! خطا أغلاق No Cancel" at bounding box center [715, 339] width 1431 height 679
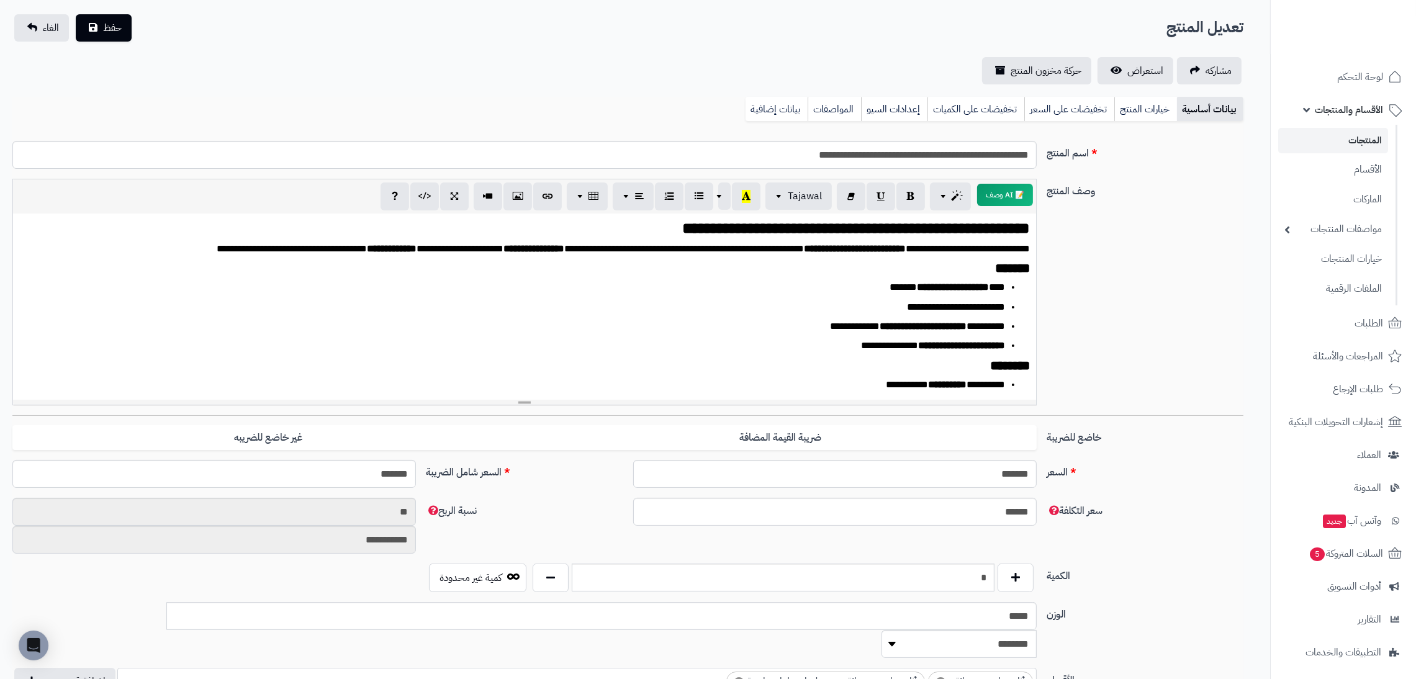
scroll to position [0, 0]
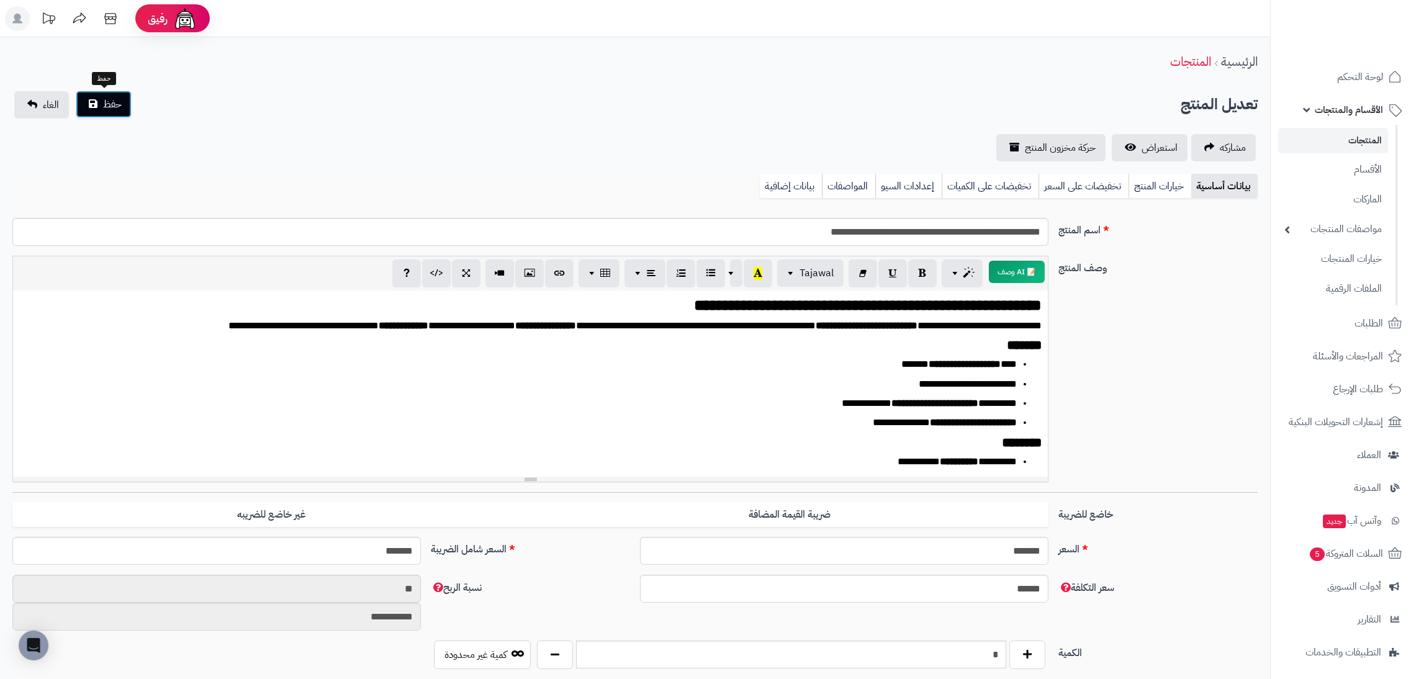
click at [103, 102] on span "حفظ" at bounding box center [112, 104] width 19 height 15
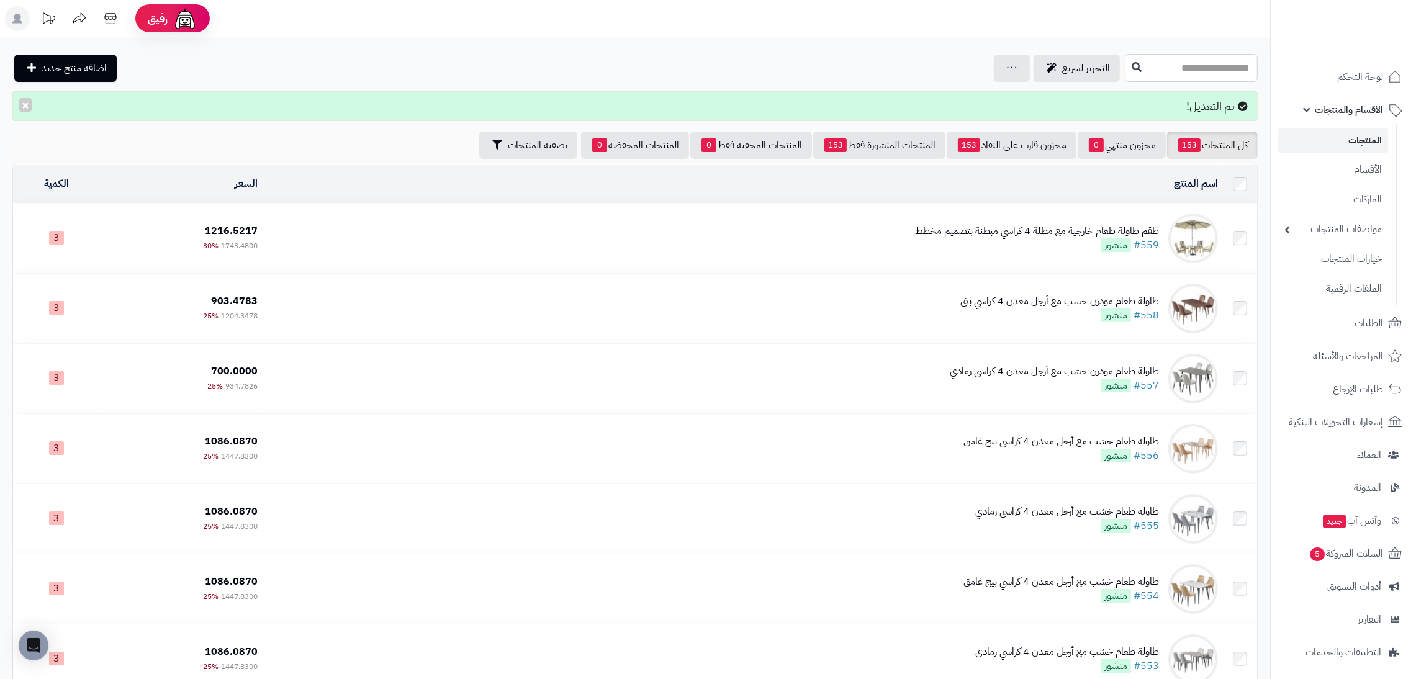
click at [985, 225] on div "طقم طاولة طعام خارجية مع مظلة 4 كراسي مبطنة بتصميم مخطط" at bounding box center [1037, 231] width 244 height 14
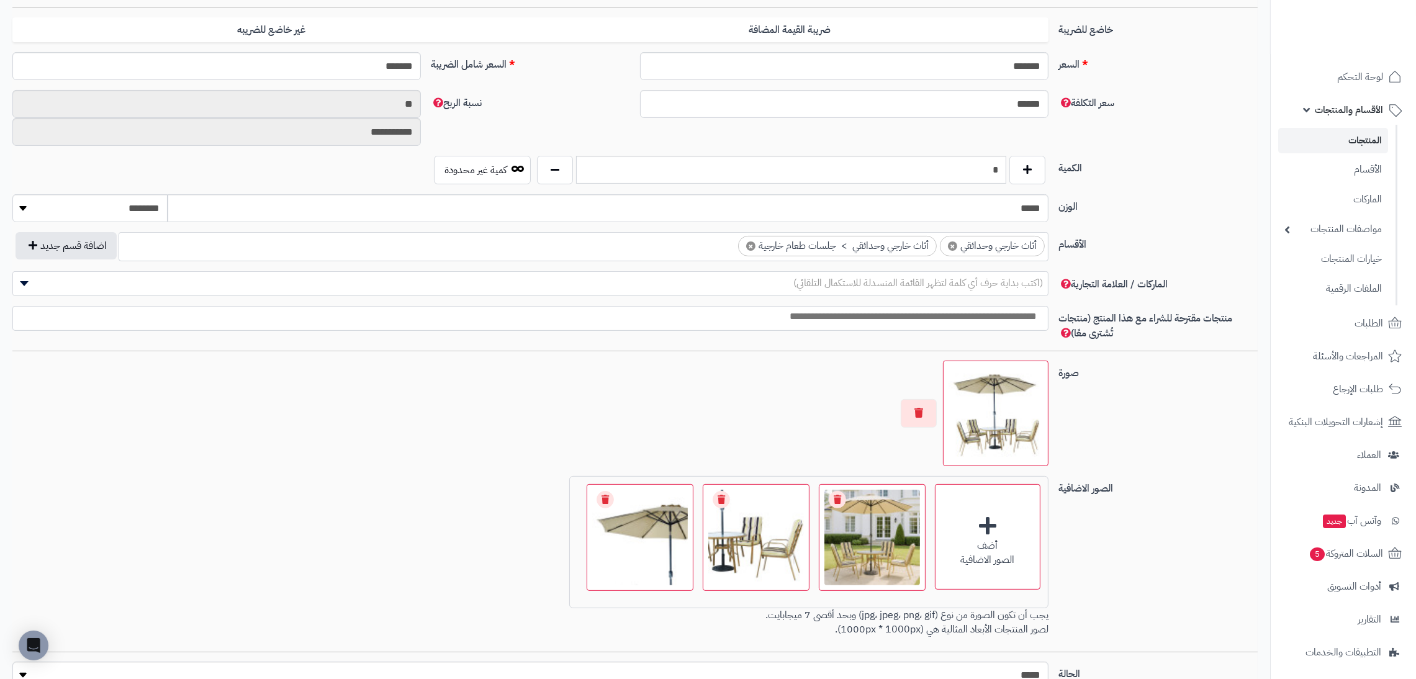
scroll to position [604, 0]
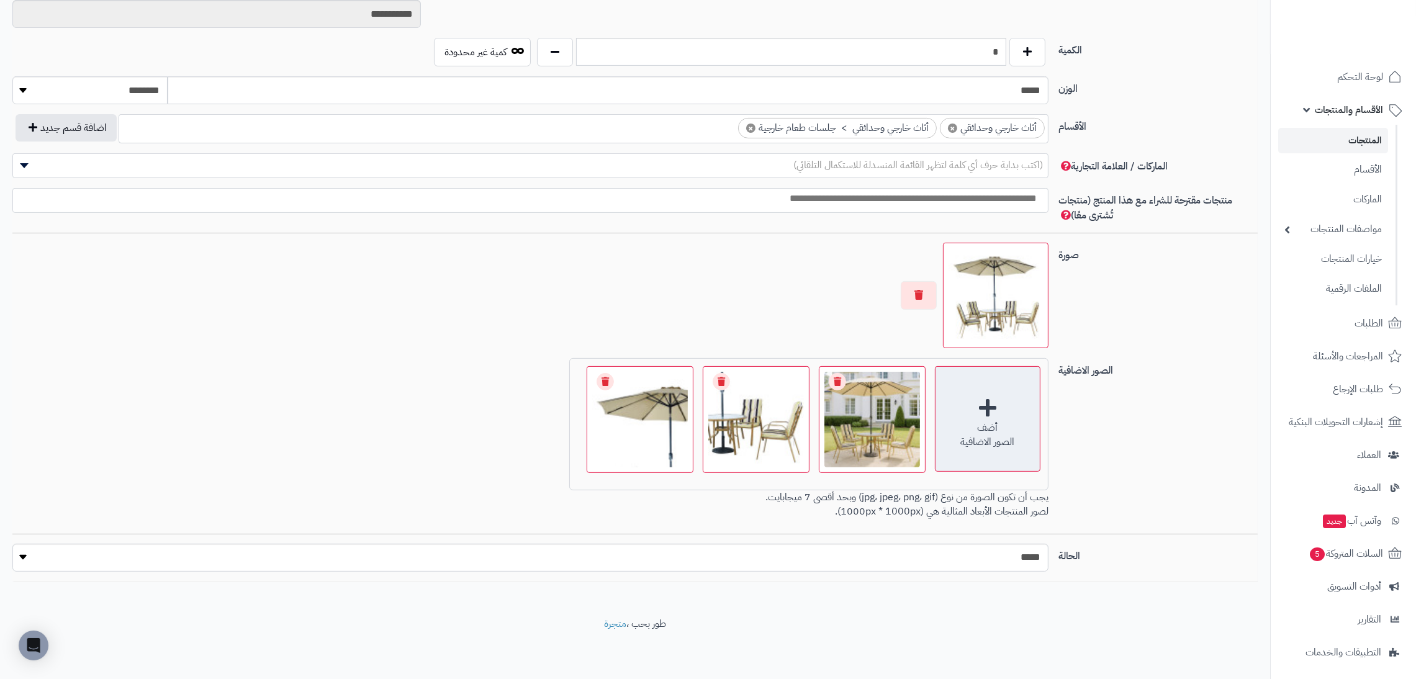
click at [987, 453] on div "أضف الصور الاضافية" at bounding box center [988, 419] width 106 height 106
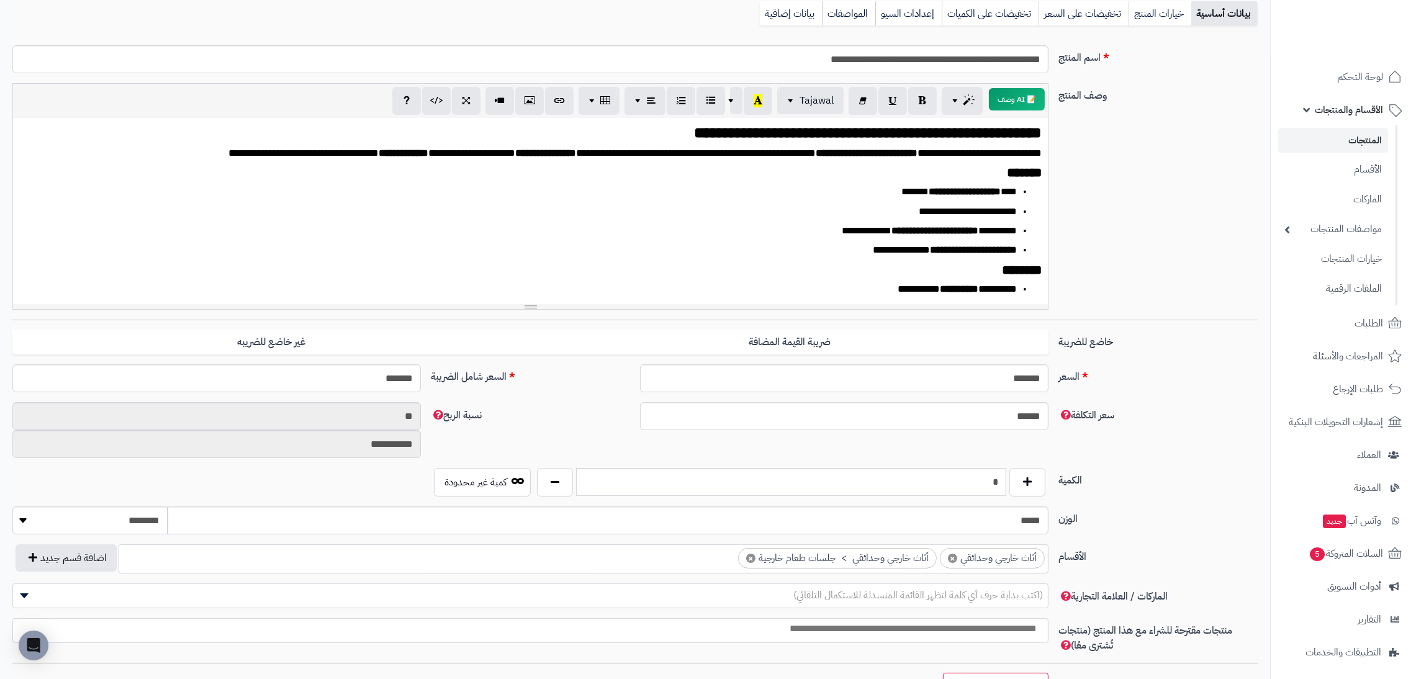
scroll to position [0, 0]
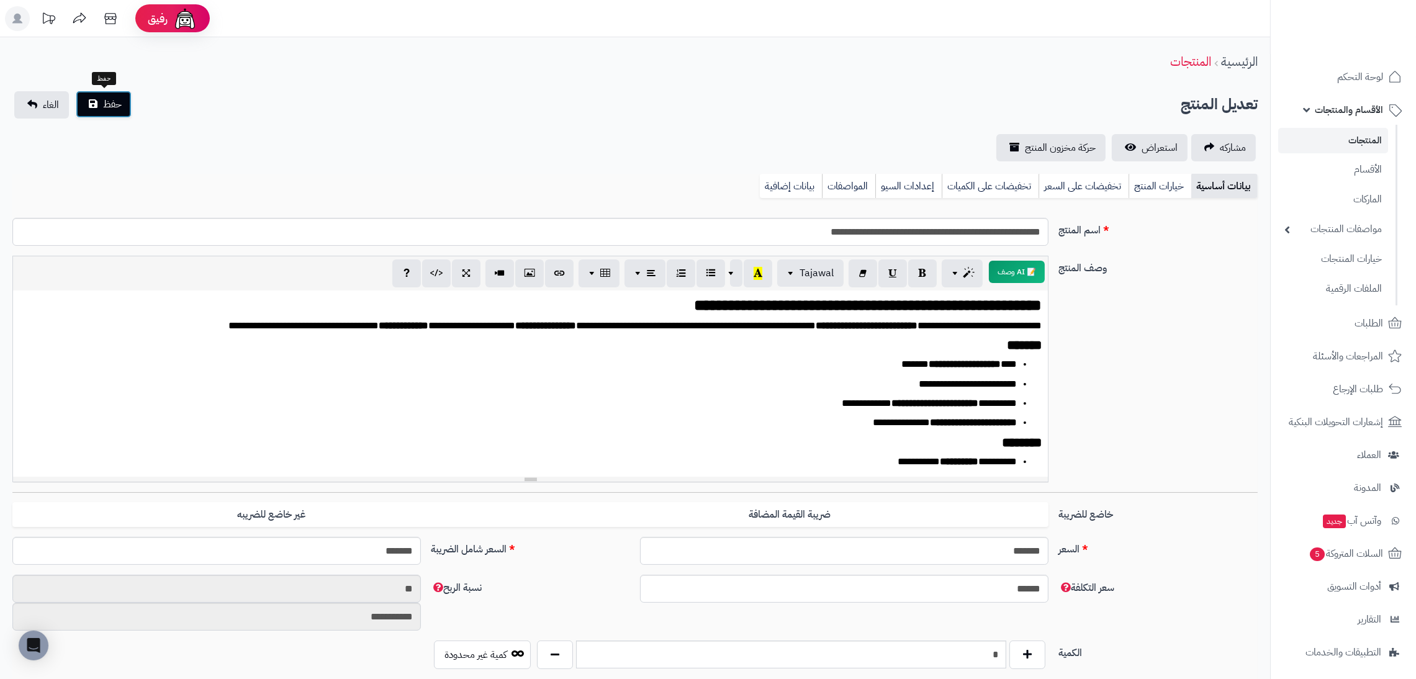
click at [117, 97] on span "حفظ" at bounding box center [112, 104] width 19 height 15
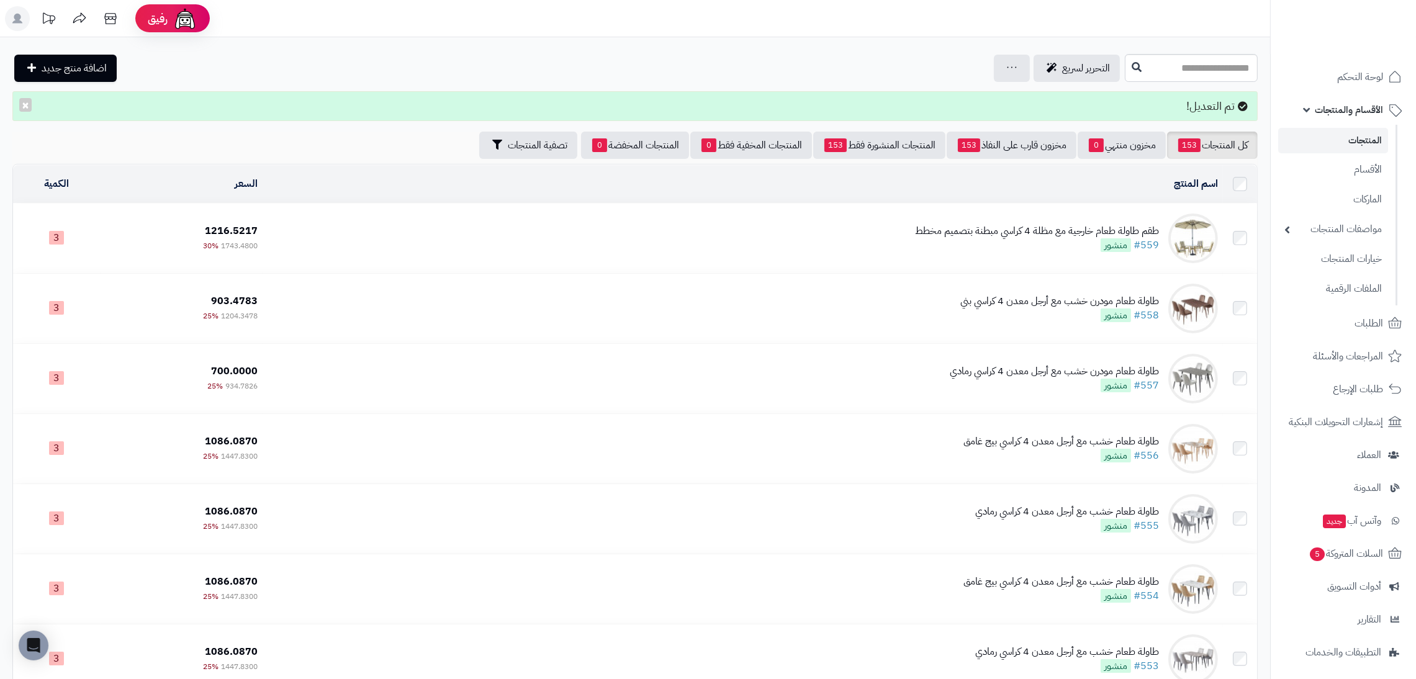
click at [1059, 209] on td "طقم طاولة طعام خارجية مع مظلة 4 كراسي مبطنة بتصميم مخطط #559 منشور" at bounding box center [743, 239] width 961 height 70
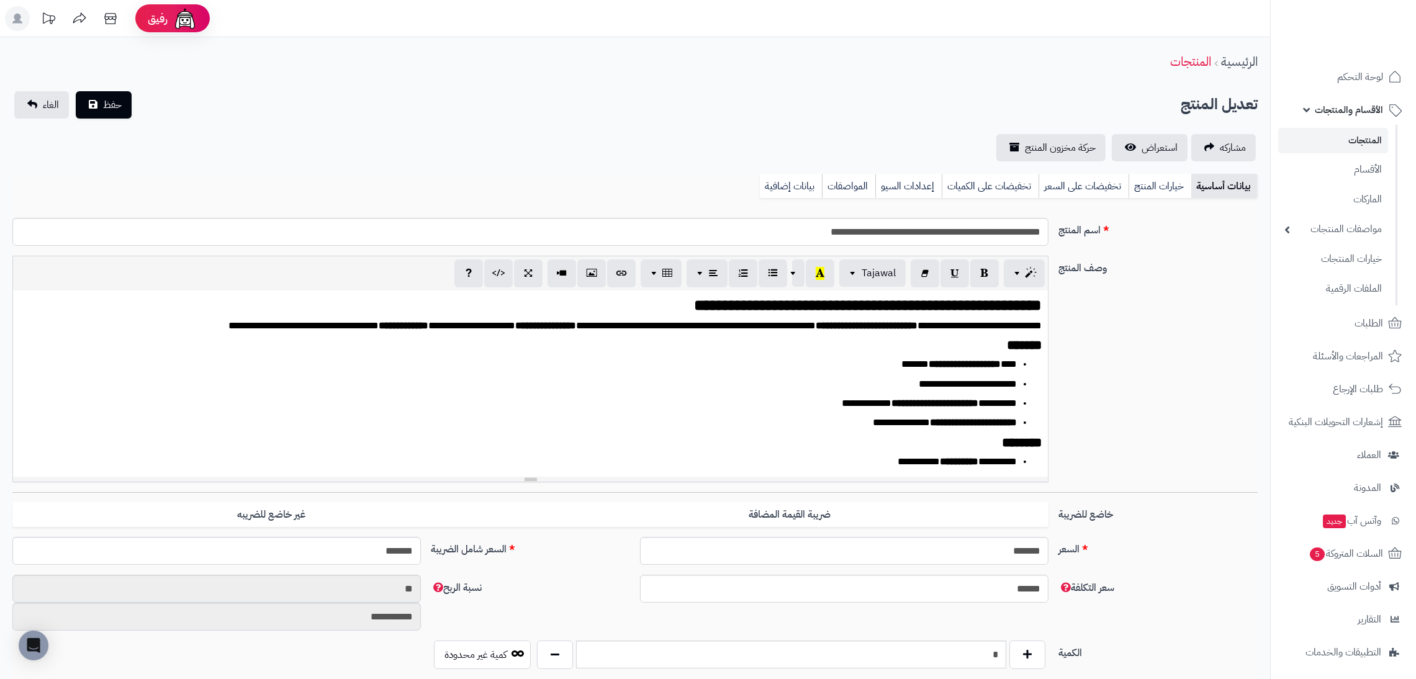
scroll to position [604, 0]
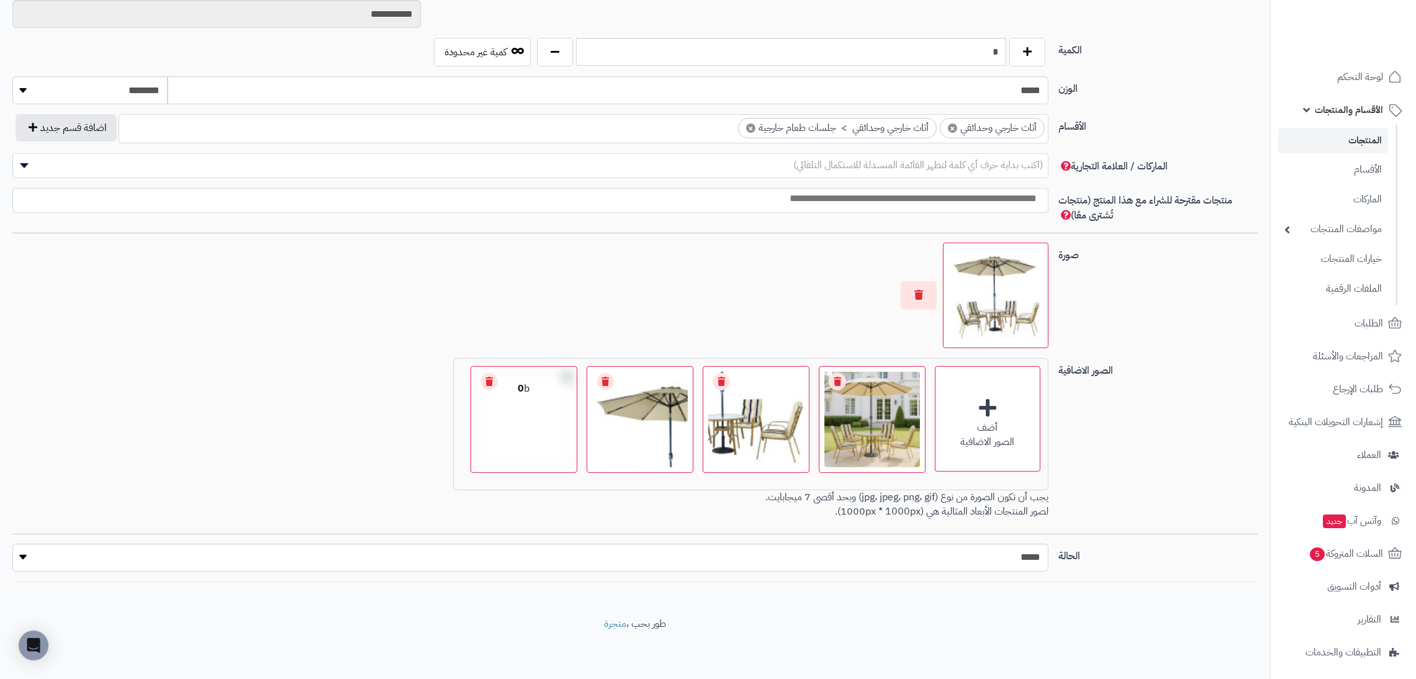
click at [524, 400] on div "0 b" at bounding box center [524, 400] width 106 height 66
click at [491, 377] on link "Remove file" at bounding box center [489, 381] width 17 height 17
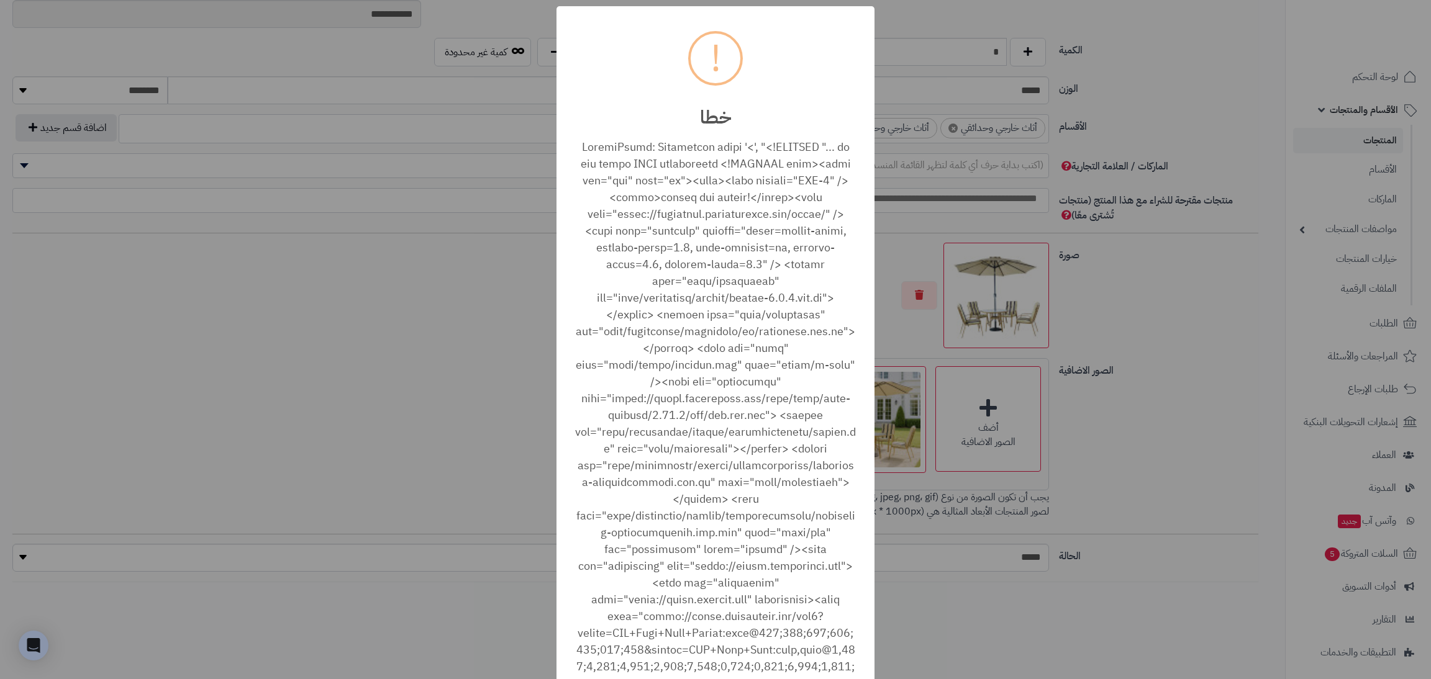
click at [433, 409] on div "× ! خطا أغلاق No Cancel" at bounding box center [715, 339] width 1431 height 679
